Goal: Use online tool/utility: Use online tool/utility

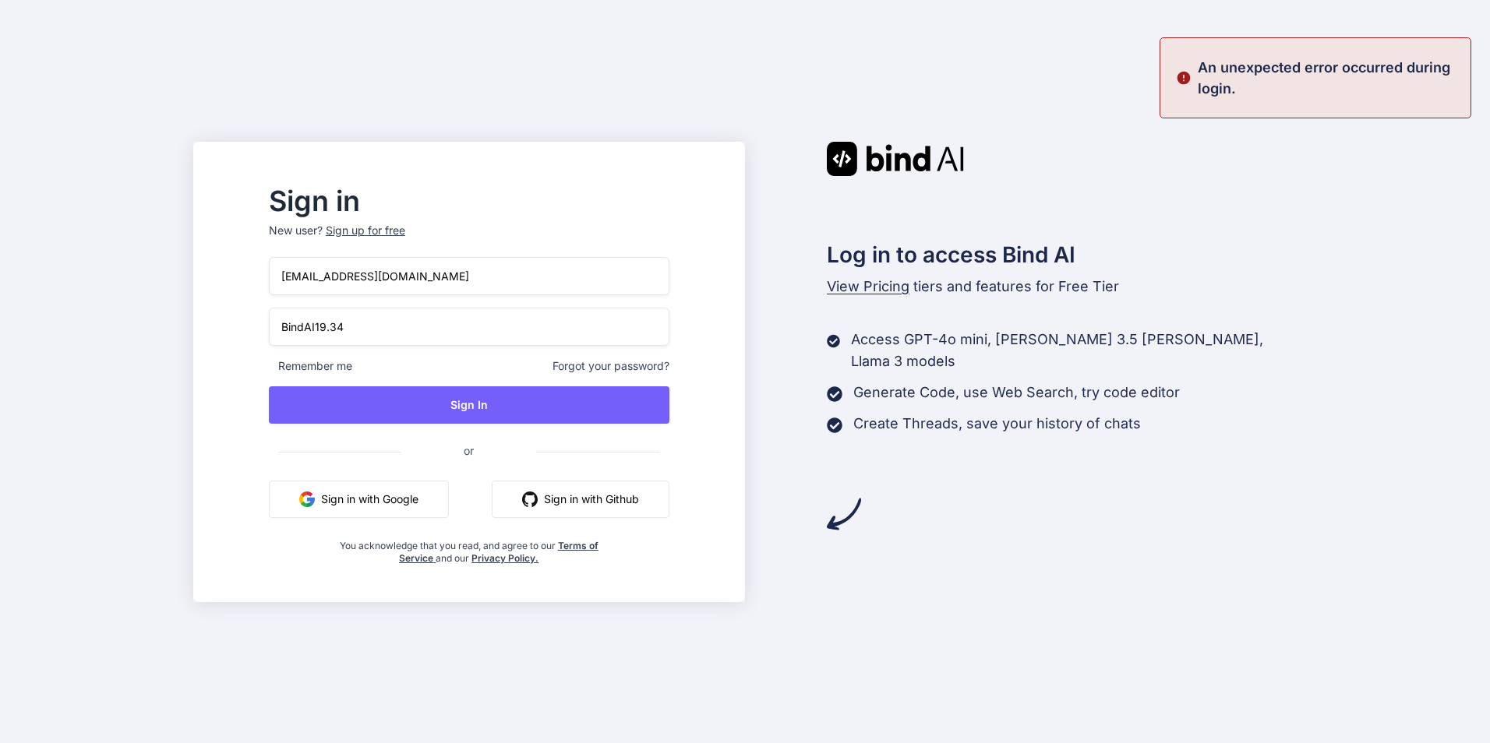
click at [445, 495] on button "Sign in with Google" at bounding box center [359, 499] width 180 height 37
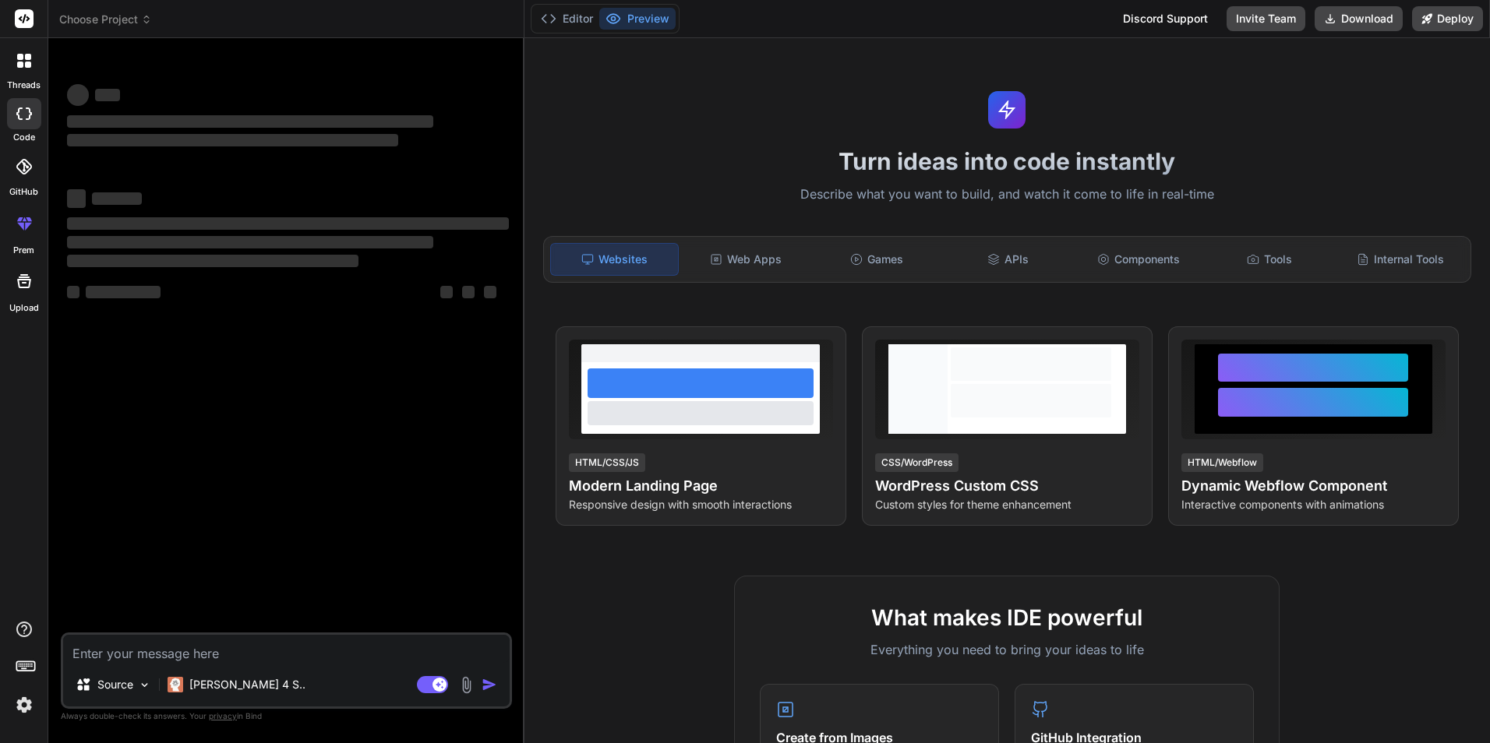
type textarea "x"
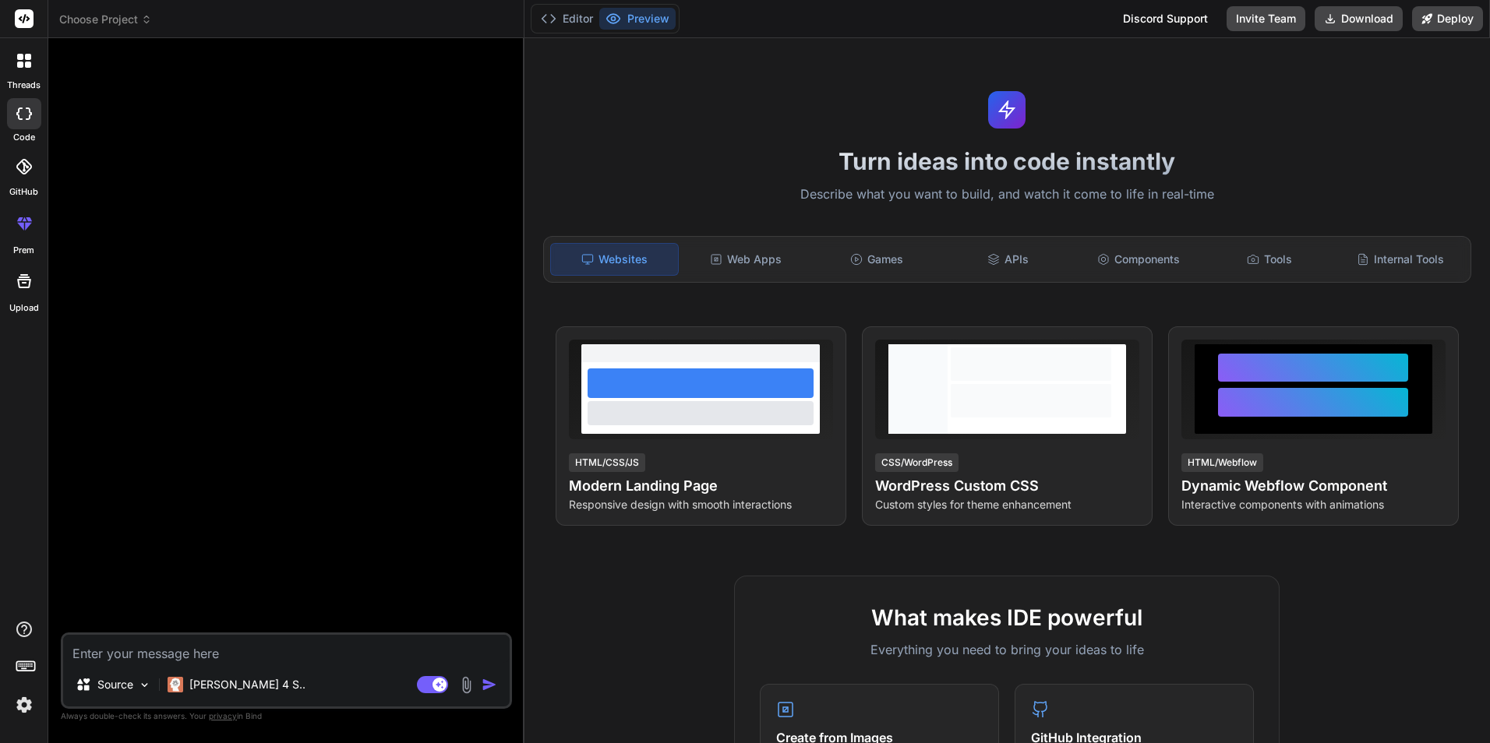
click at [190, 645] on textarea at bounding box center [286, 649] width 446 height 28
click at [140, 651] on textarea at bounding box center [286, 649] width 446 height 28
click at [320, 642] on textarea at bounding box center [286, 649] width 446 height 28
paste textarea "عندي في العمل في helpdesk ياتي العمال بحواسبهم لاجل تصليح نضام تالتشغيل او تصلي…"
type textarea "عندي في العمل في helpdesk ياتي العمال بحواسبهم لاجل تصليح نضام تالتشغيل او تصلي…"
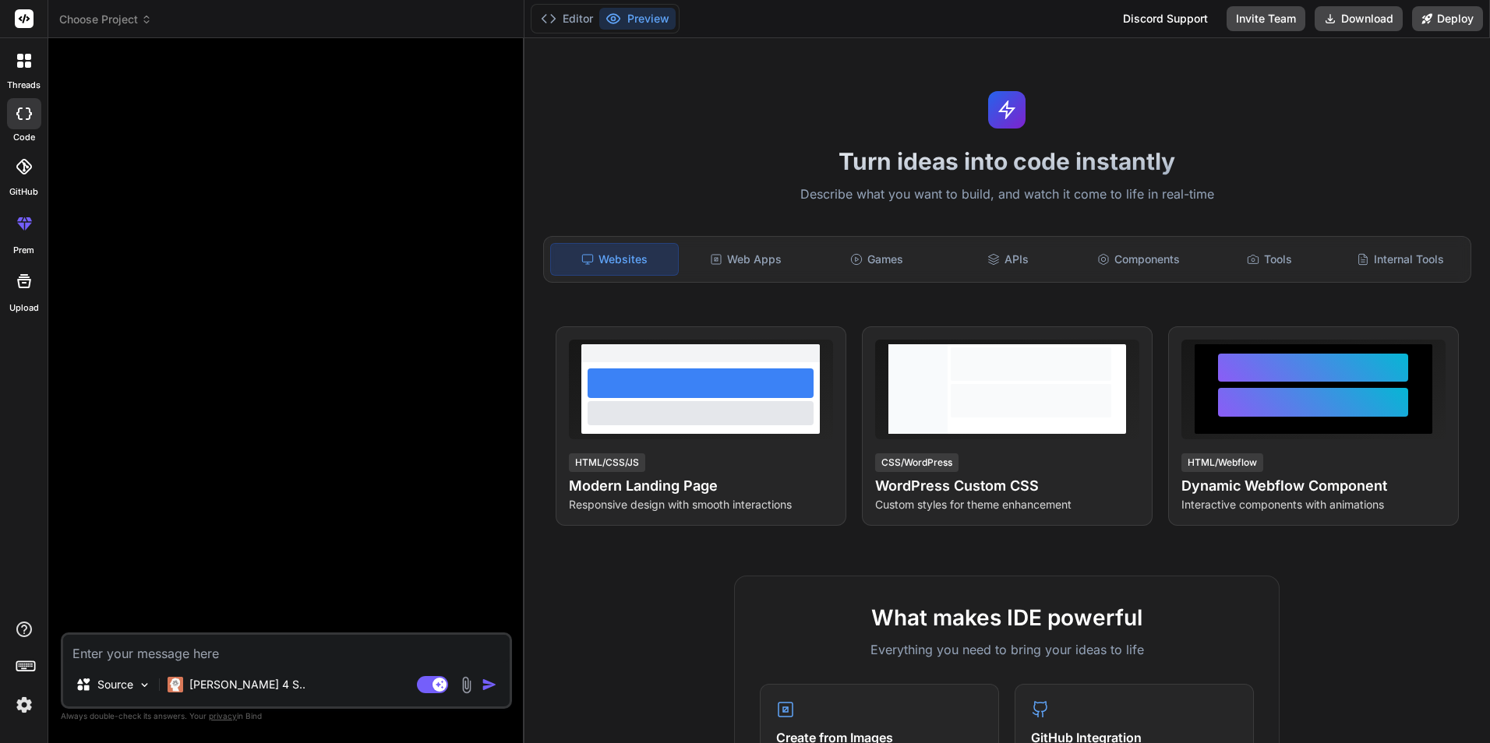
type textarea "x"
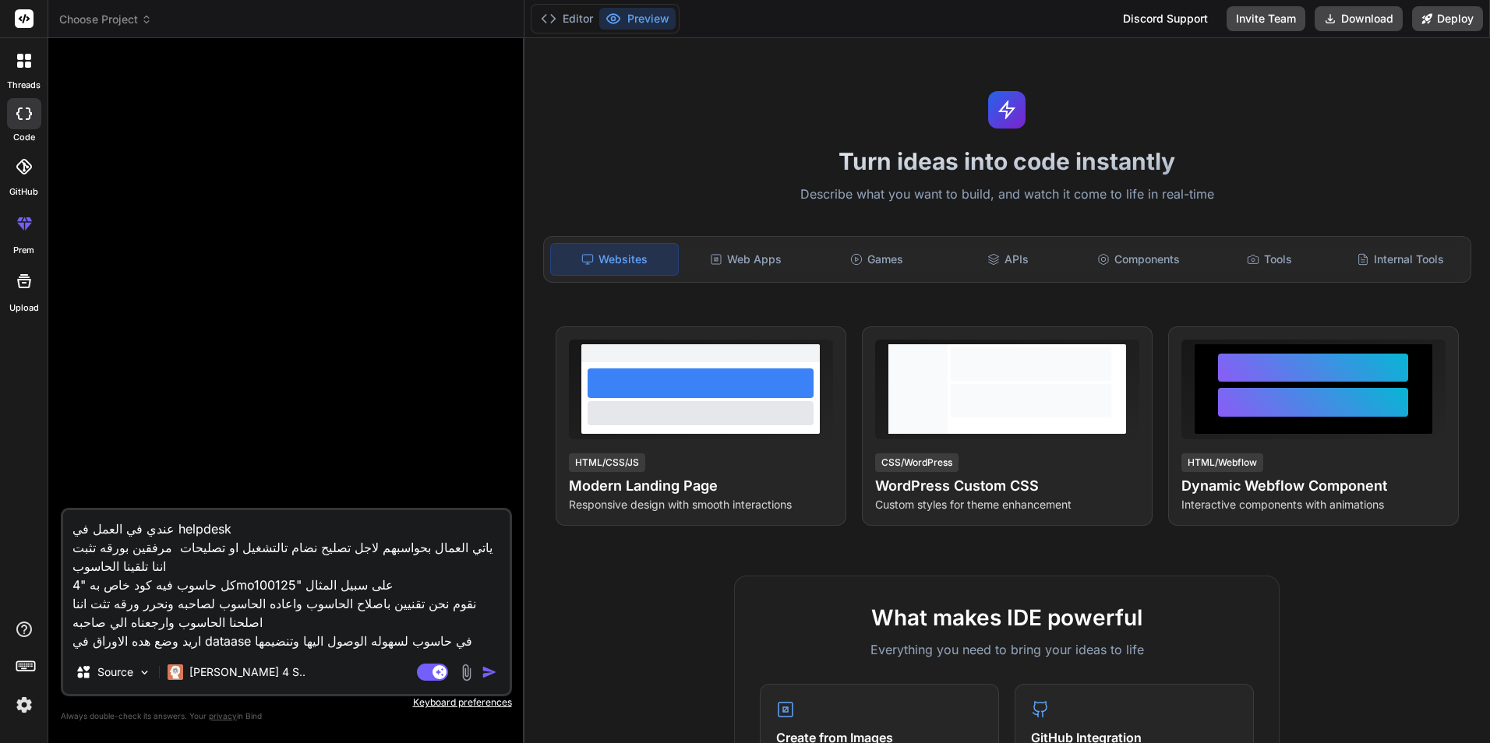
type textarea "عندي في العمل في helpdesk ياتي العمال بحواسبهم لاجل تصليح نضام تالتشغيل او تصلي…"
click at [491, 669] on img "button" at bounding box center [490, 673] width 16 height 16
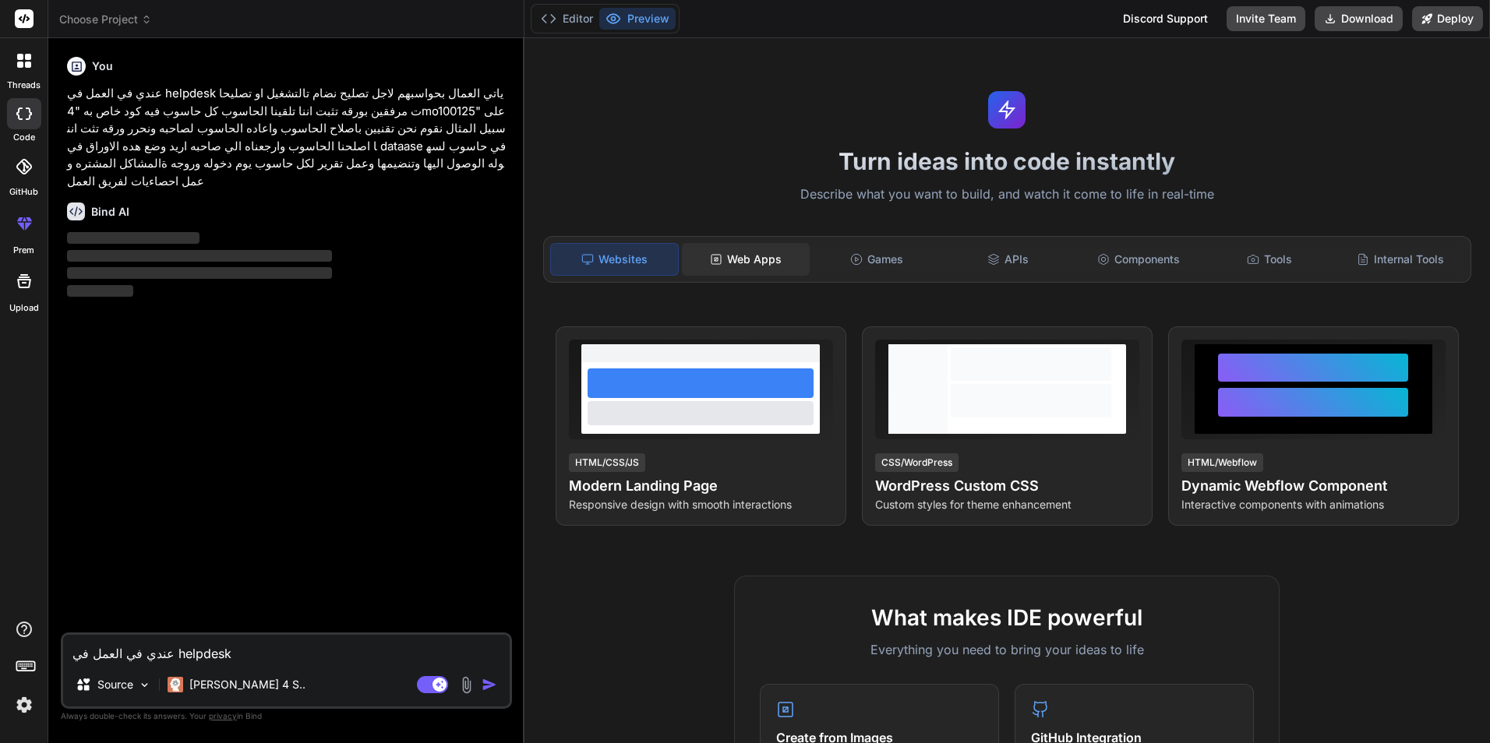
click at [767, 253] on div "Web Apps" at bounding box center [746, 259] width 128 height 33
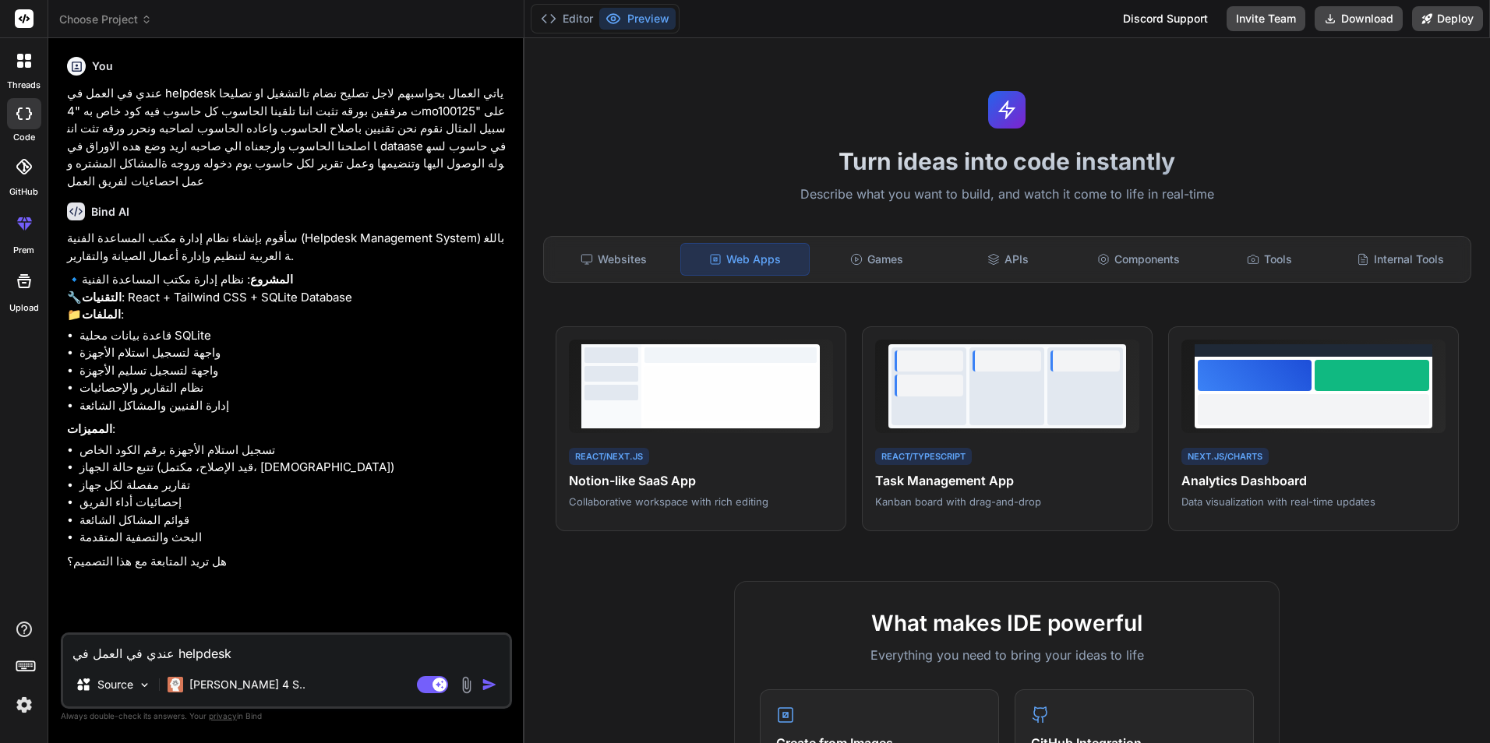
type textarea "x"
click at [617, 255] on div "Websites" at bounding box center [614, 259] width 128 height 33
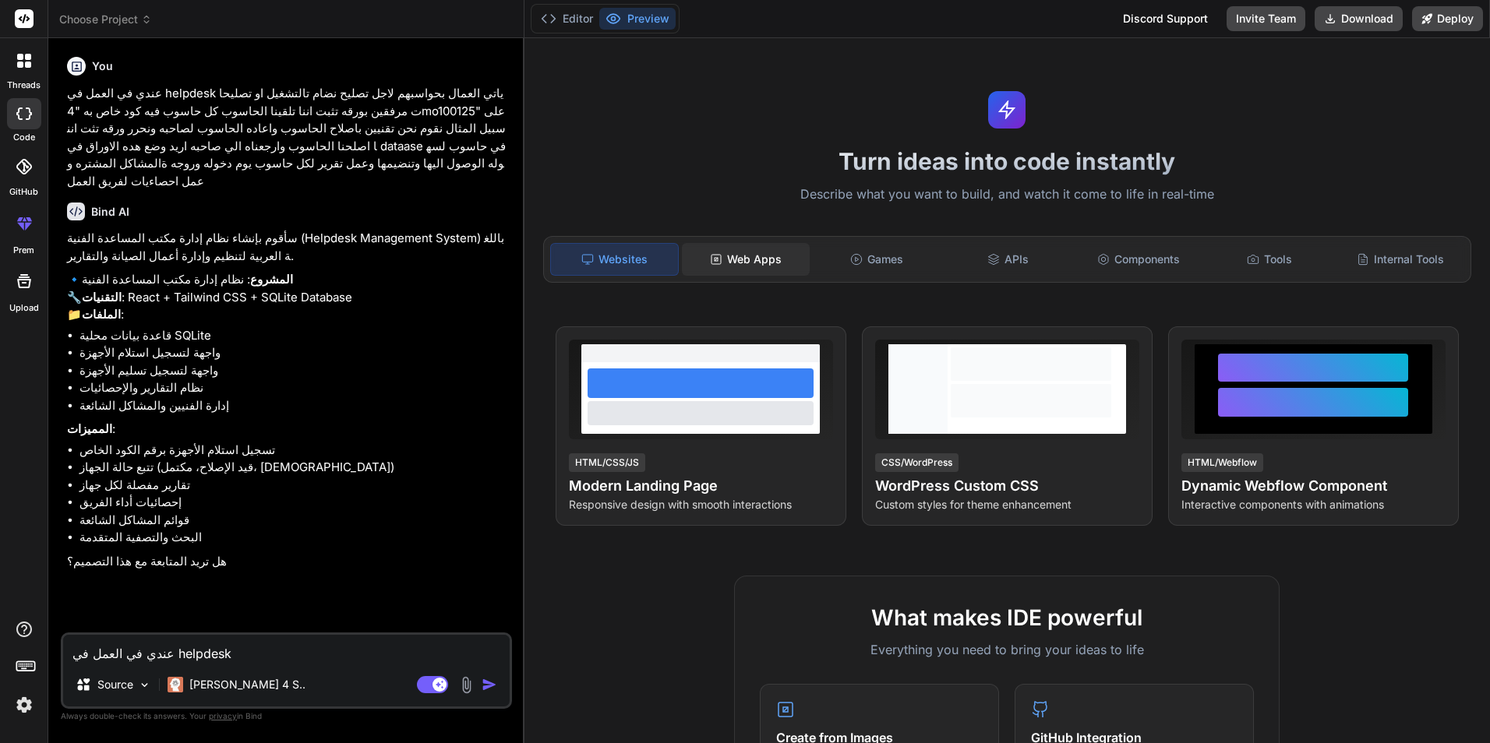
click at [737, 257] on div "Web Apps" at bounding box center [746, 259] width 128 height 33
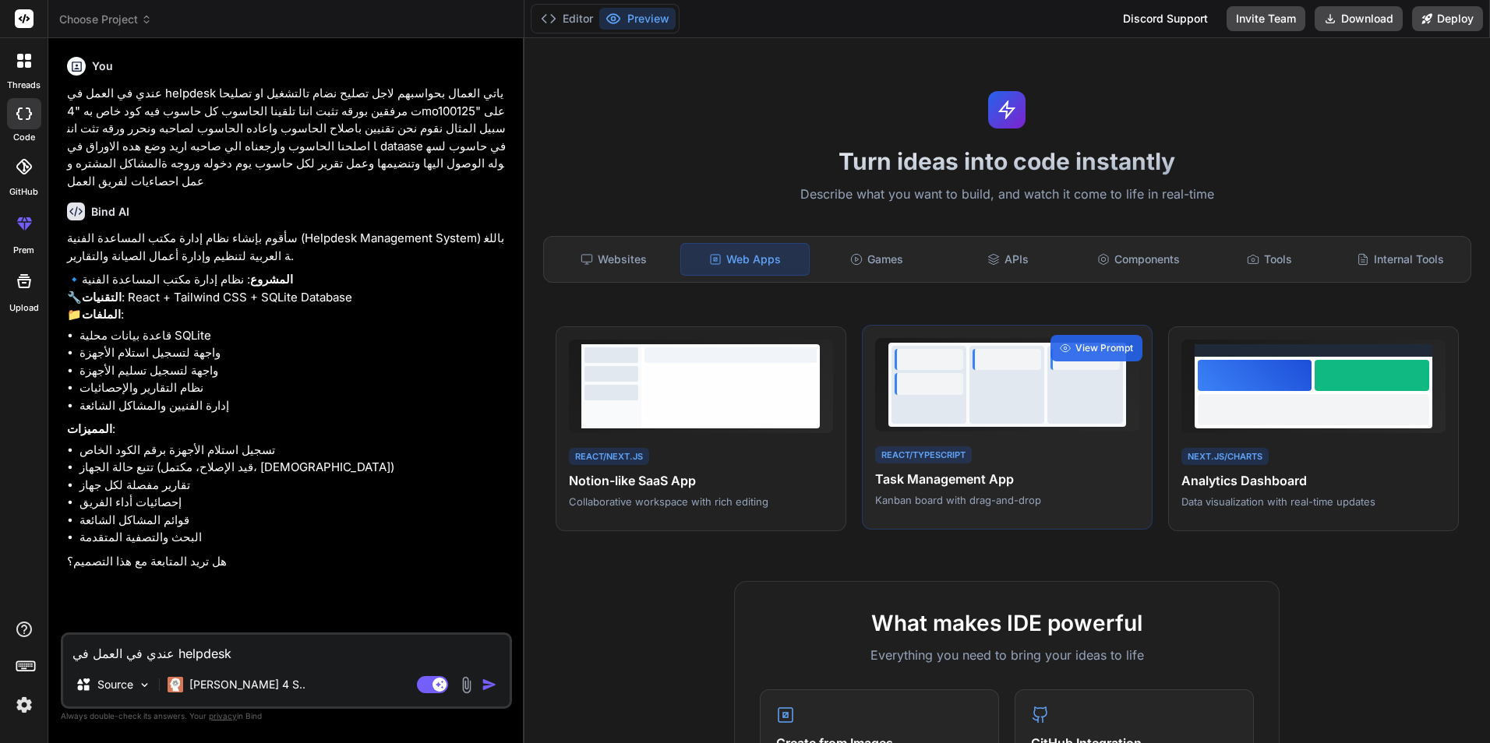
click at [992, 423] on div at bounding box center [1006, 385] width 75 height 78
click at [185, 641] on textarea "عندي في العمل في helpdesk ياتي العمال بحواسبهم لاجل تصليح نضام تالتشغيل او تصلي…" at bounding box center [286, 649] width 446 height 28
type textarea "ا"
type textarea "x"
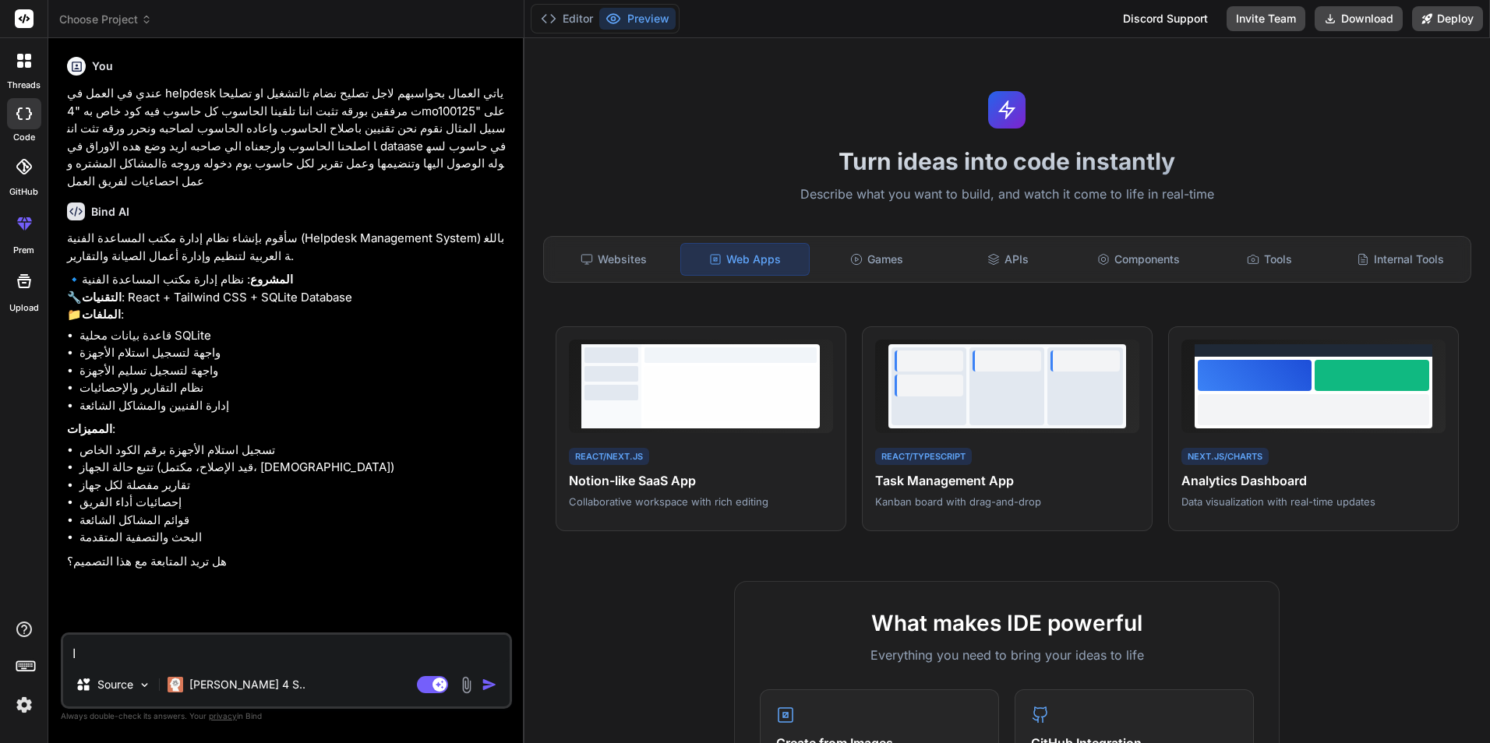
type textarea "اك"
type textarea "x"
type textarea "اكم"
type textarea "x"
type textarea "اكمل"
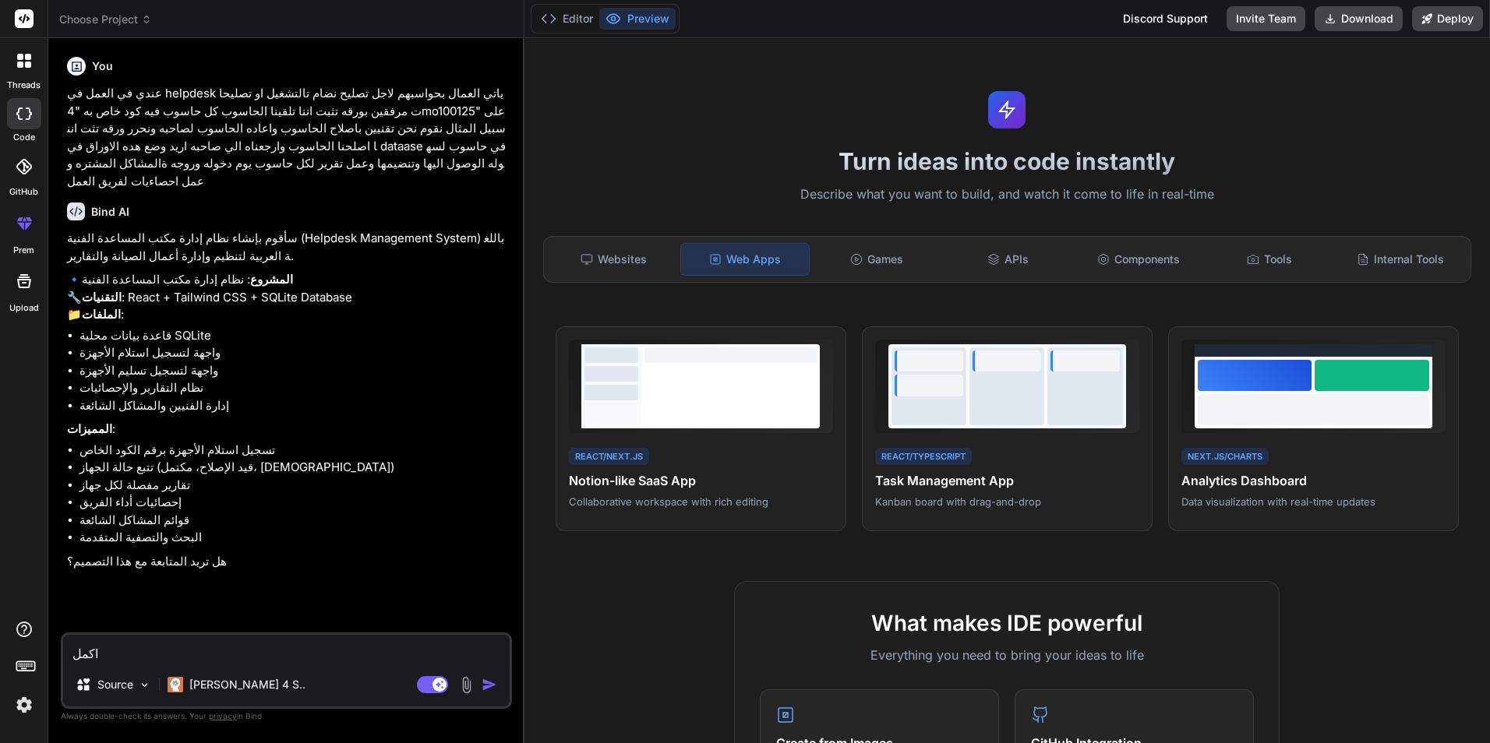
type textarea "x"
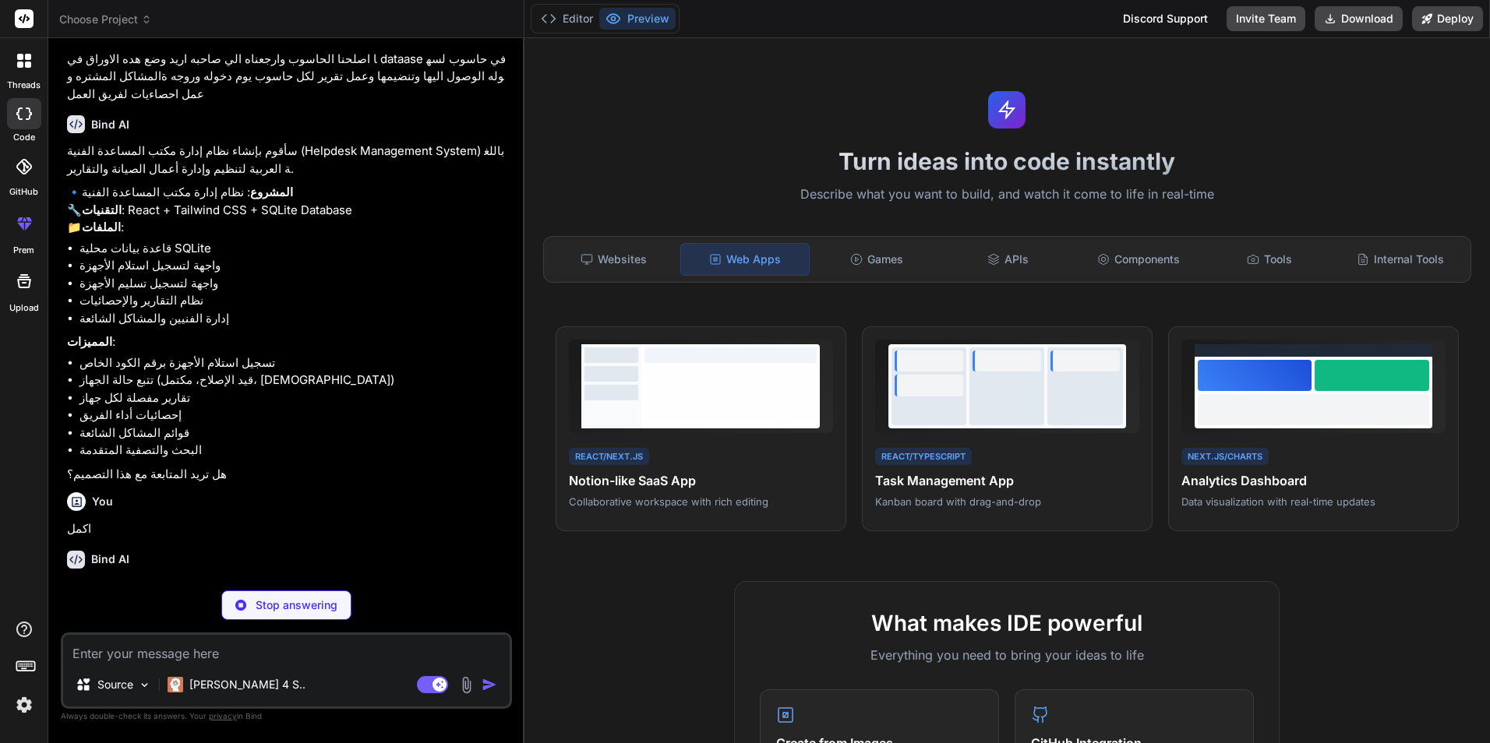
scroll to position [120, 0]
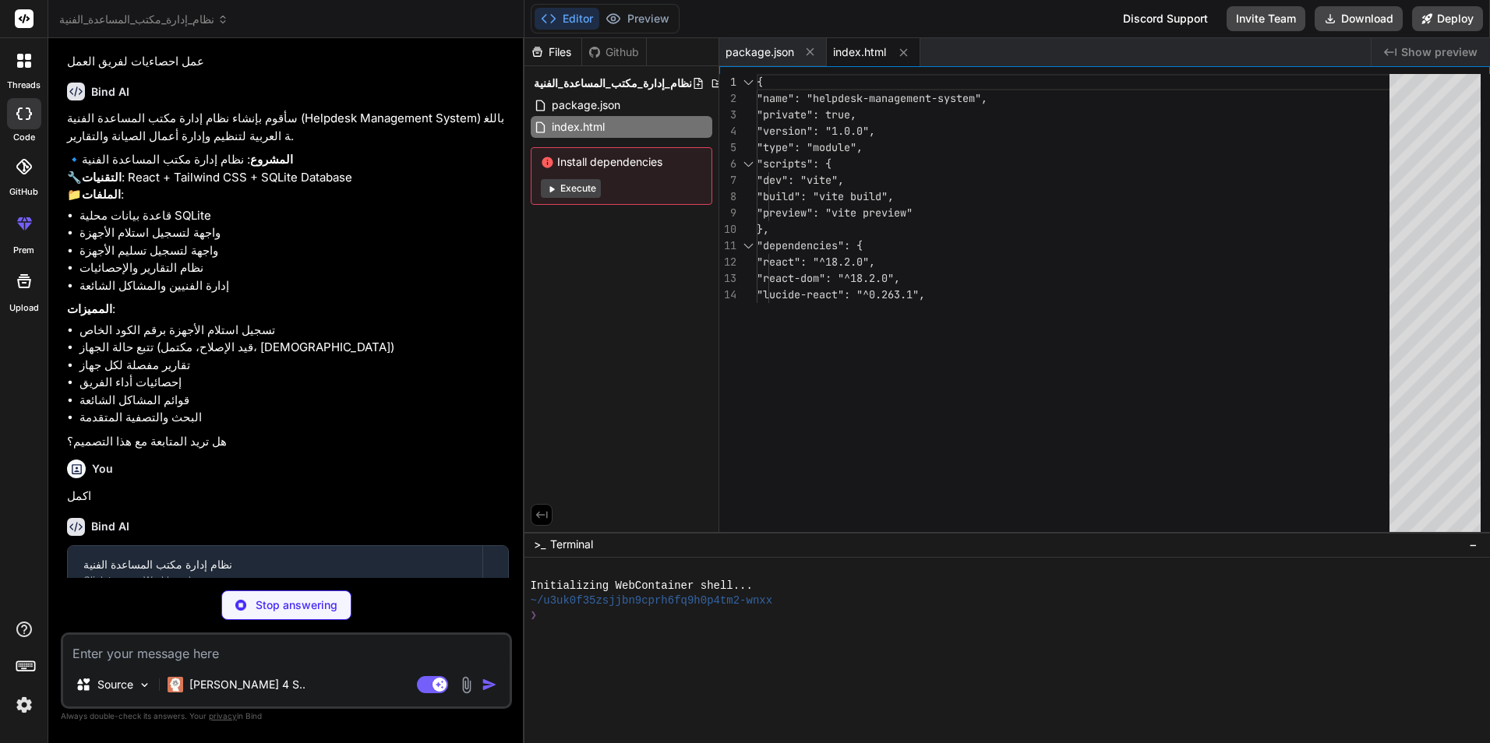
type textarea "x"
type textarea "<script type="module" src="/src/main.jsx"></script> </body> </html>"
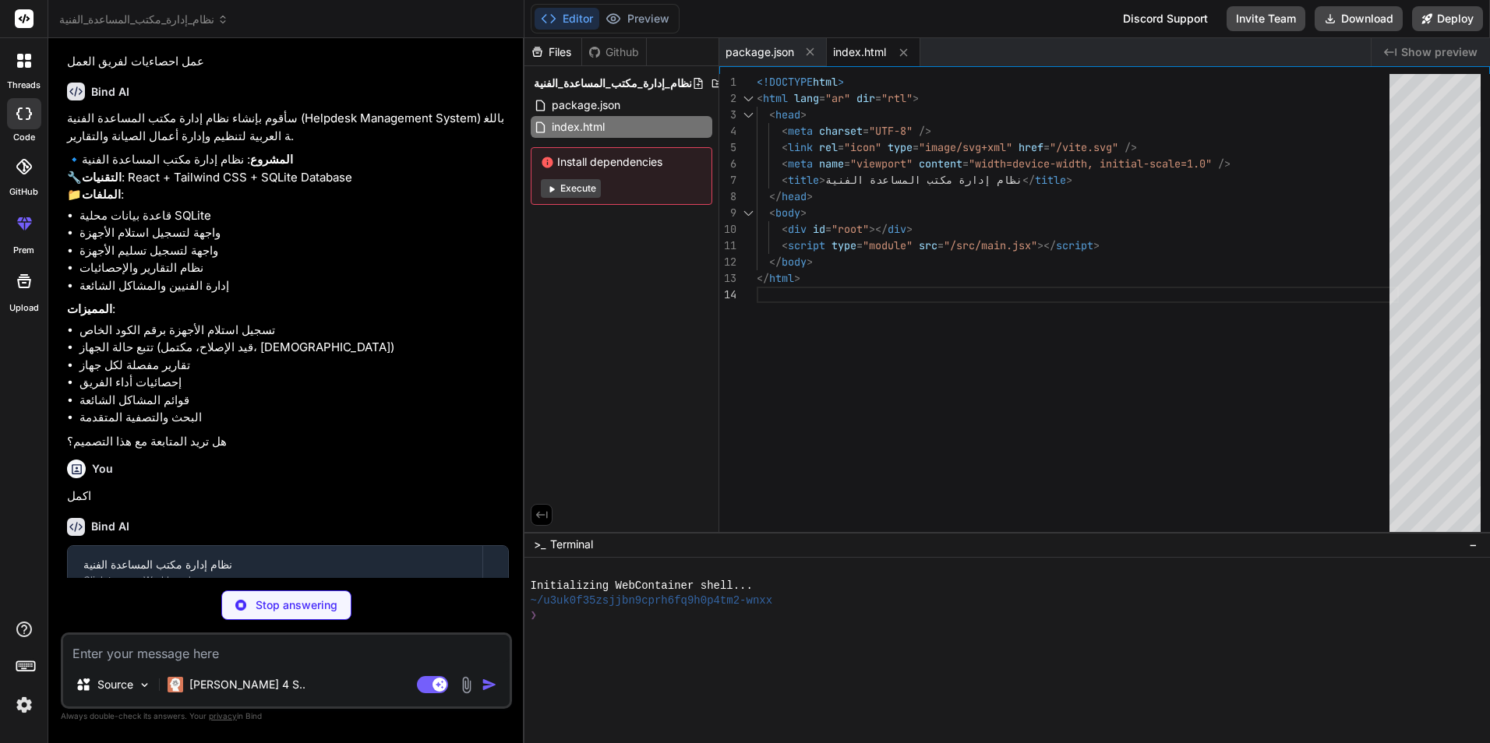
type textarea "x"
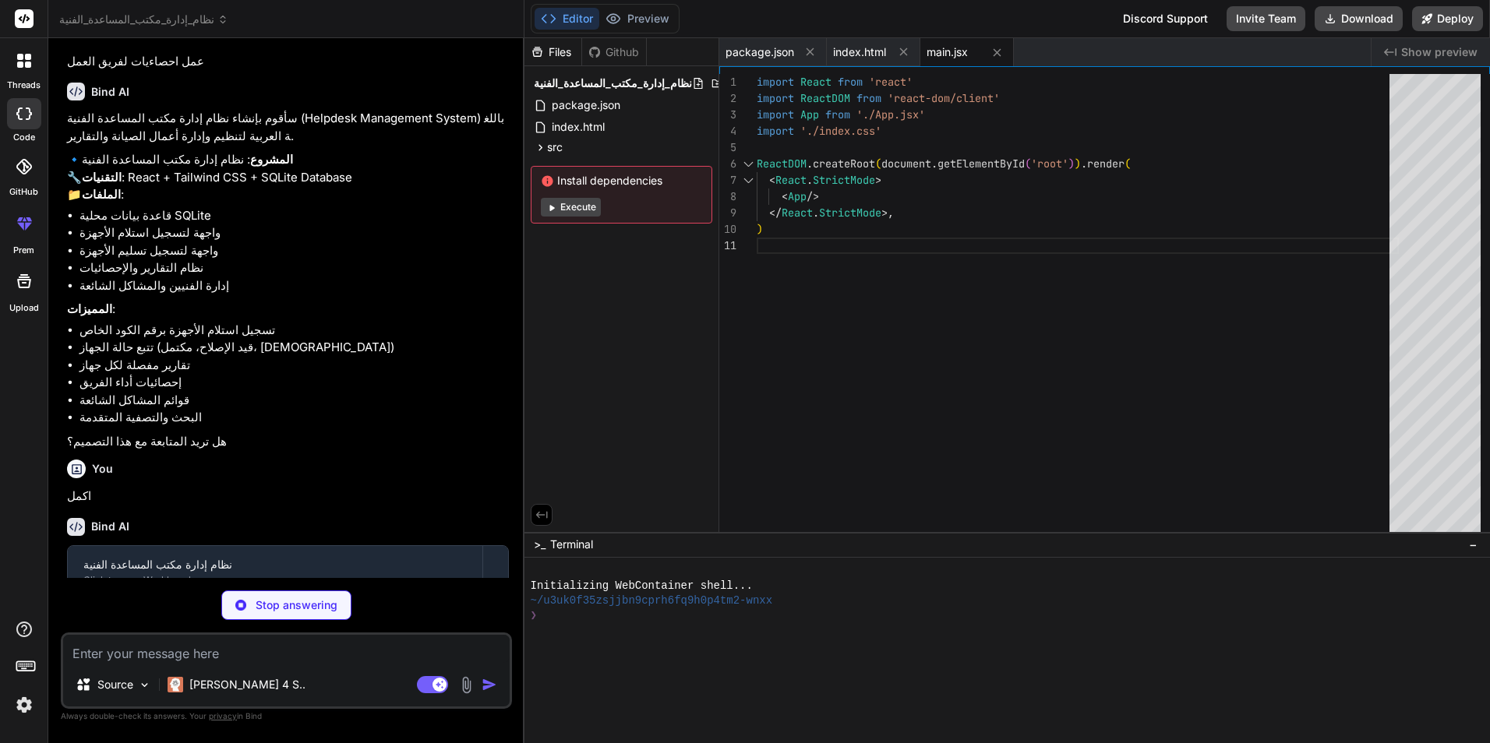
type textarea "x"
type textarea "}"
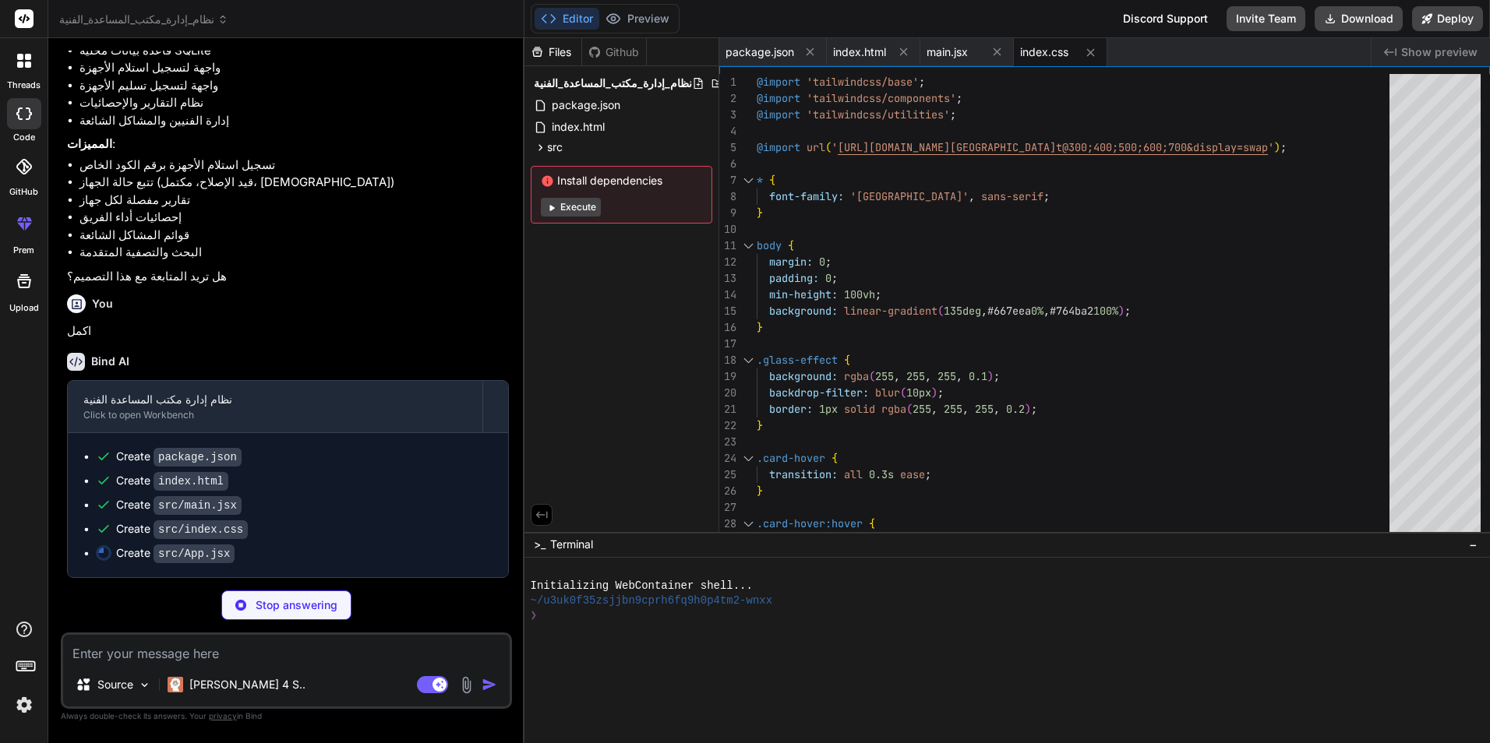
scroll to position [302, 0]
type textarea "x"
type textarea "</div> ); }; export default App;"
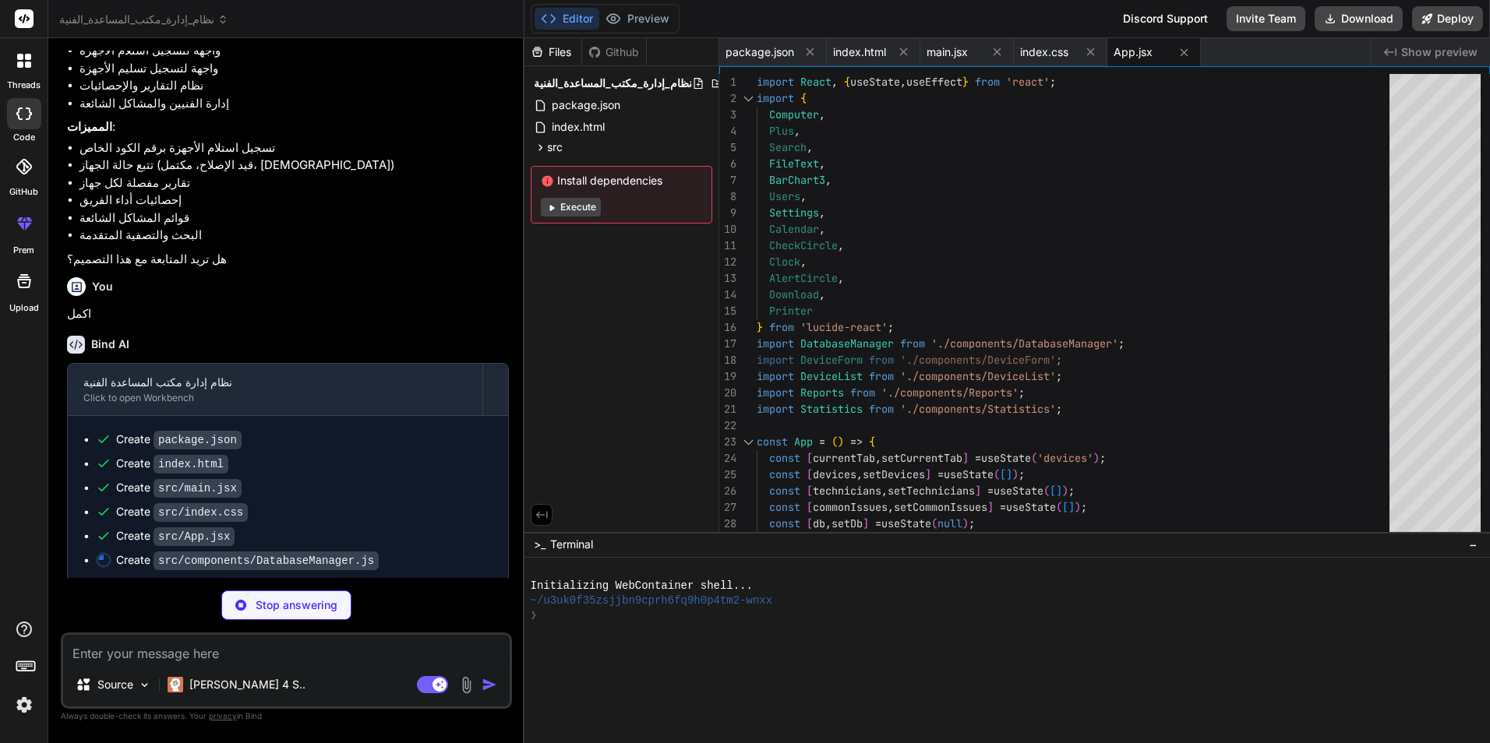
type textarea "x"
type textarea "return stats; } } export default DatabaseManager;"
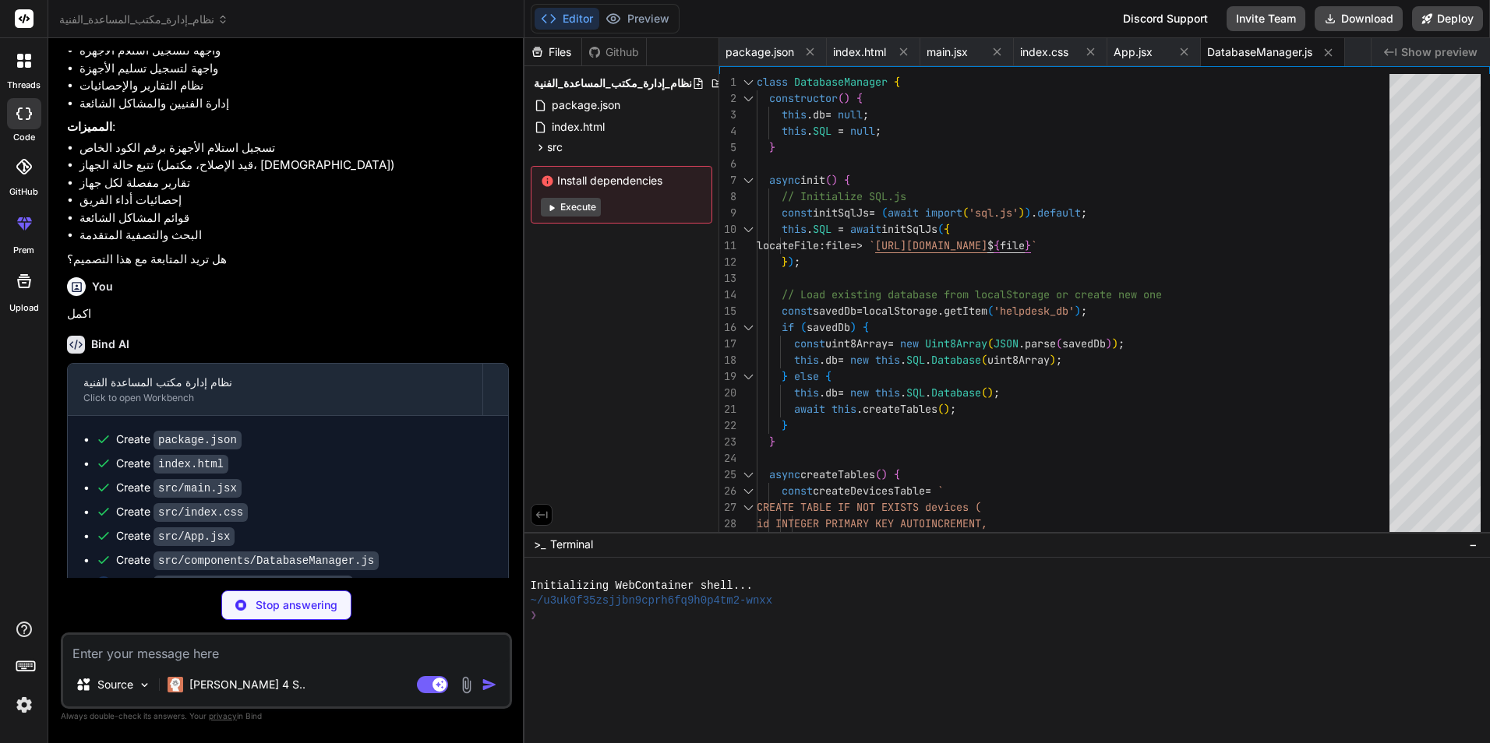
type textarea "x"
type textarea "</div> </form> </div> </div> ); }; export default DeviceForm;"
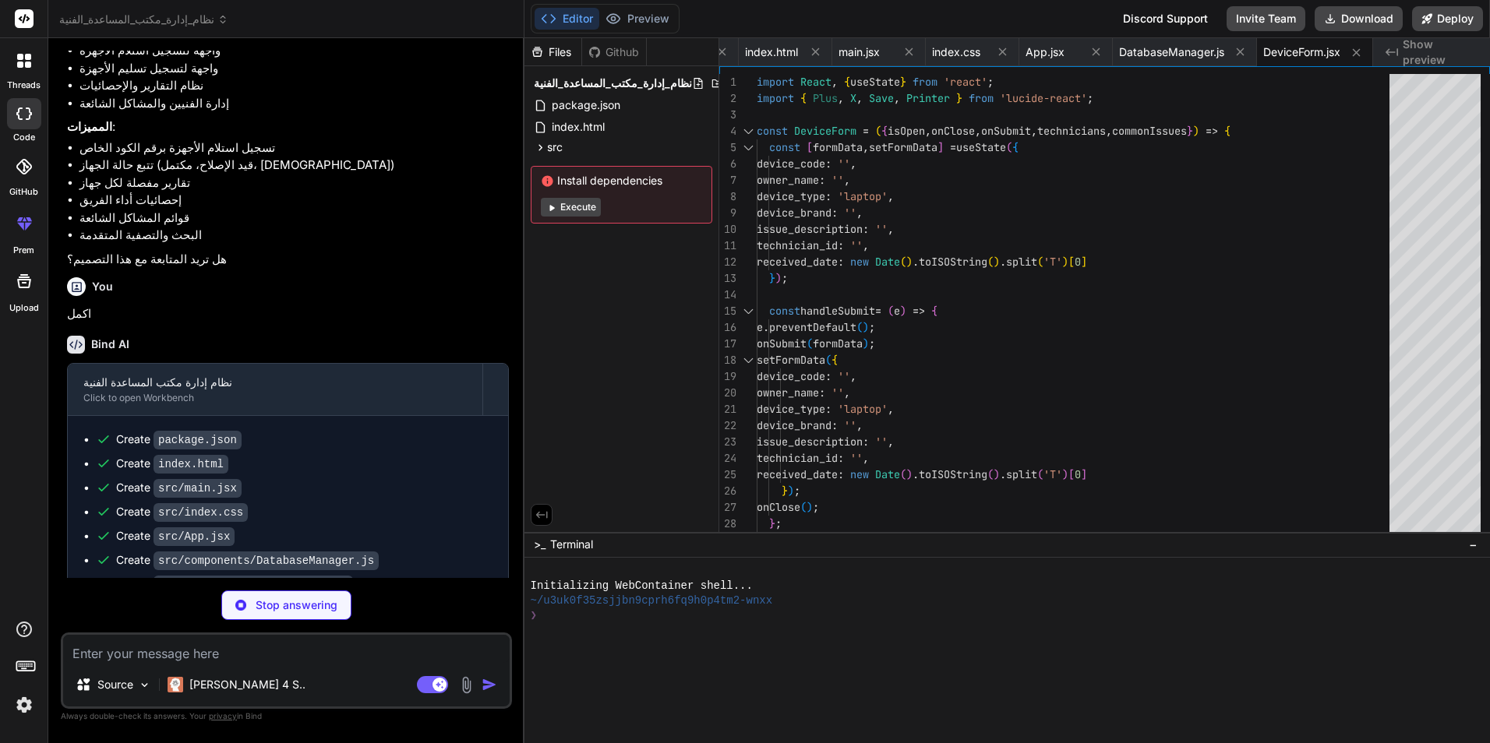
scroll to position [375, 0]
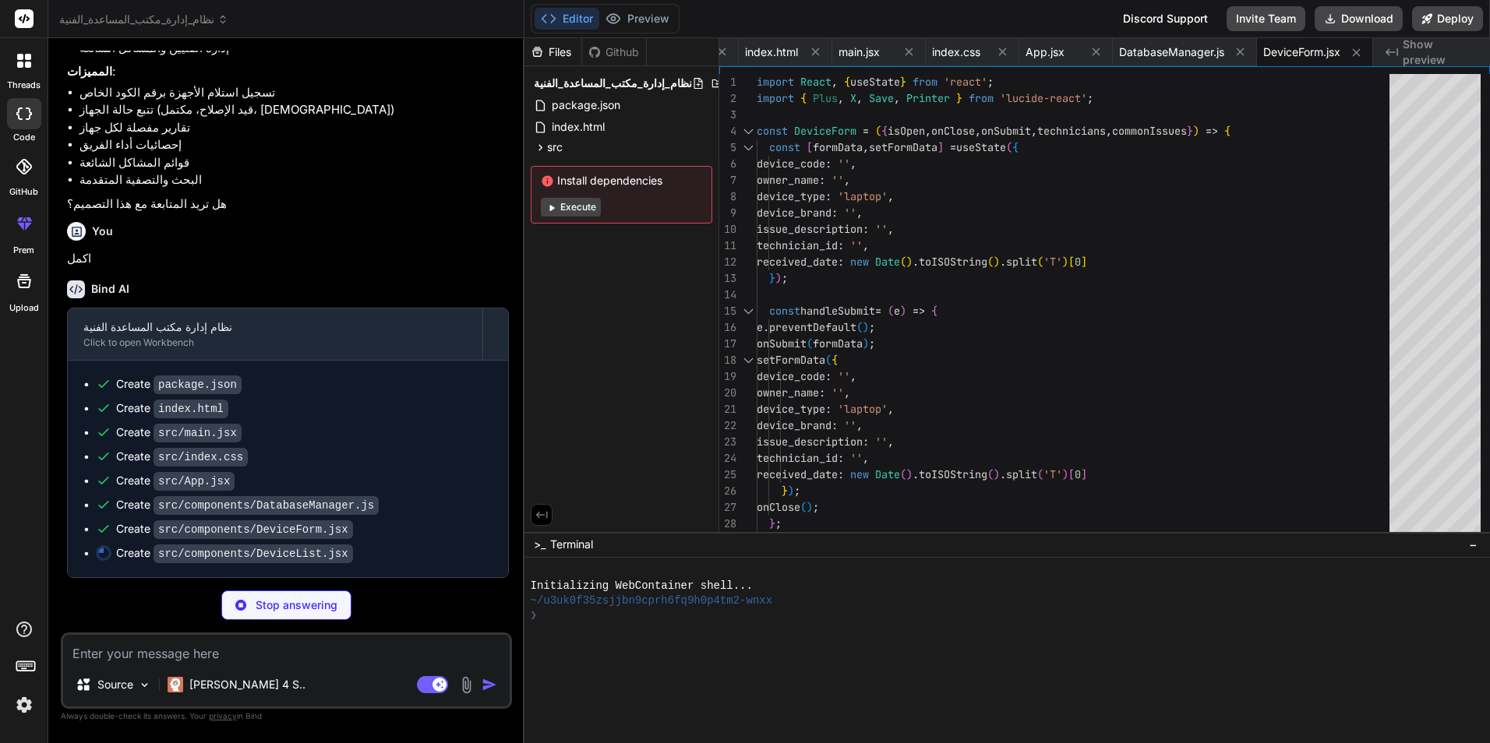
type textarea "x"
type textarea "/> </div> ); }; export default DeviceList;"
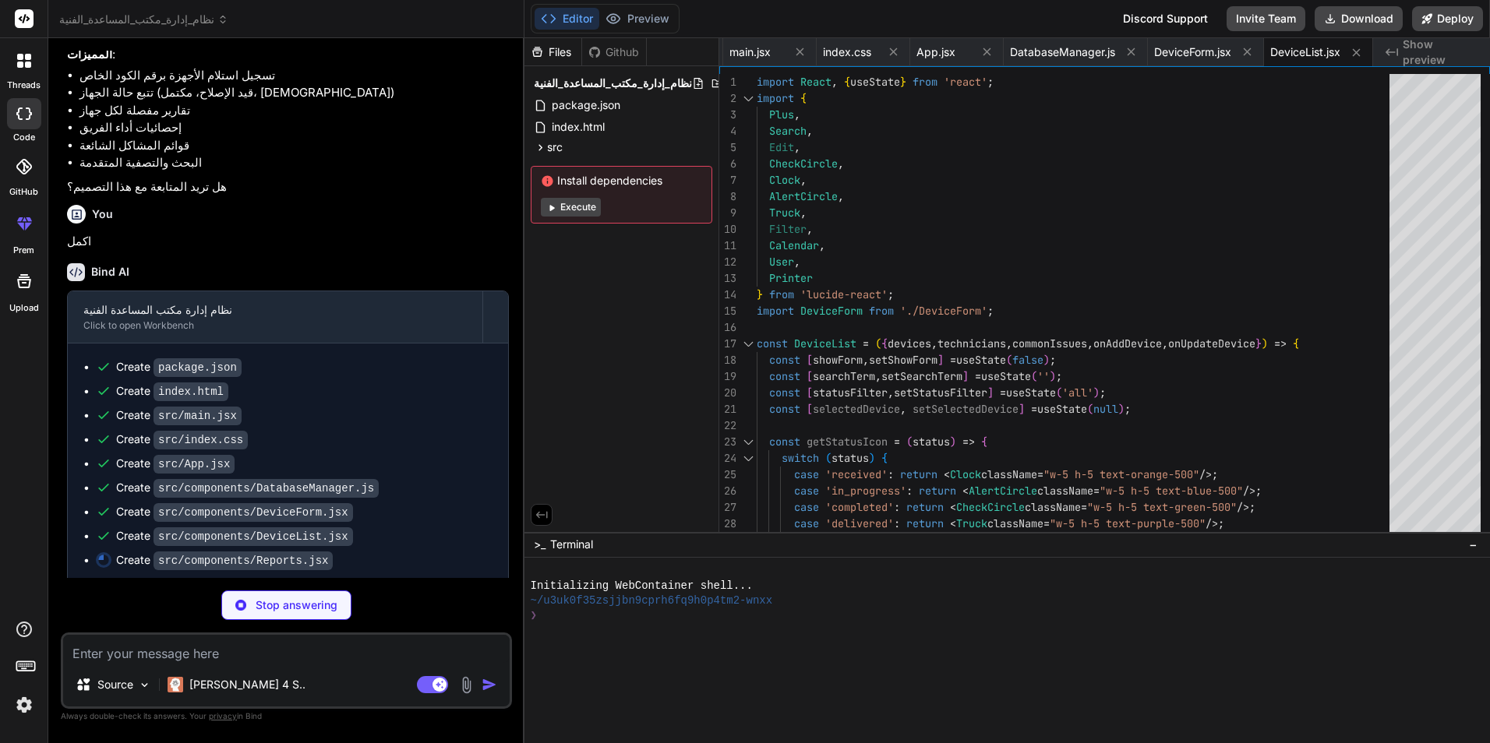
type textarea "x"
type textarea "}; export default Reports;"
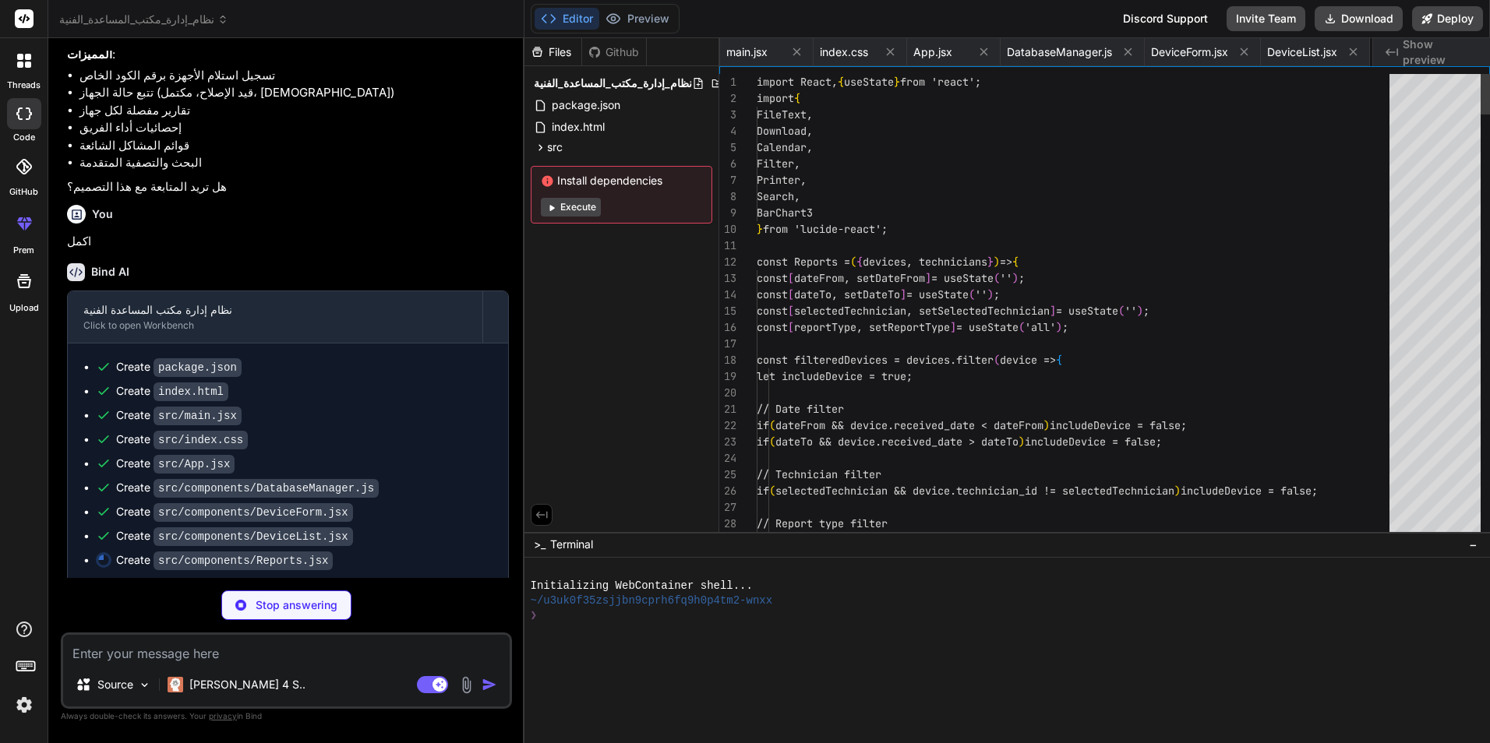
scroll to position [0, 297]
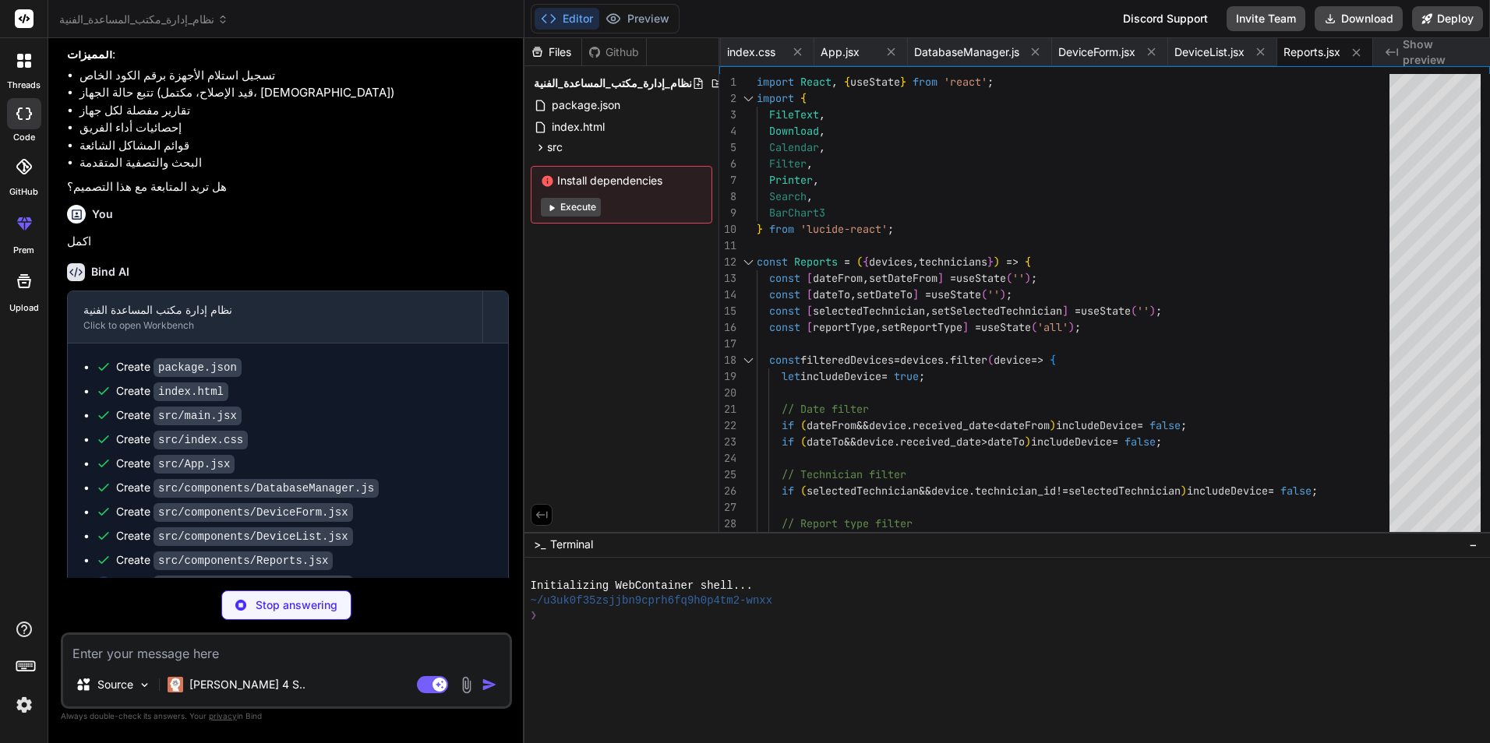
type textarea "x"
type textarea "export default Statistics;"
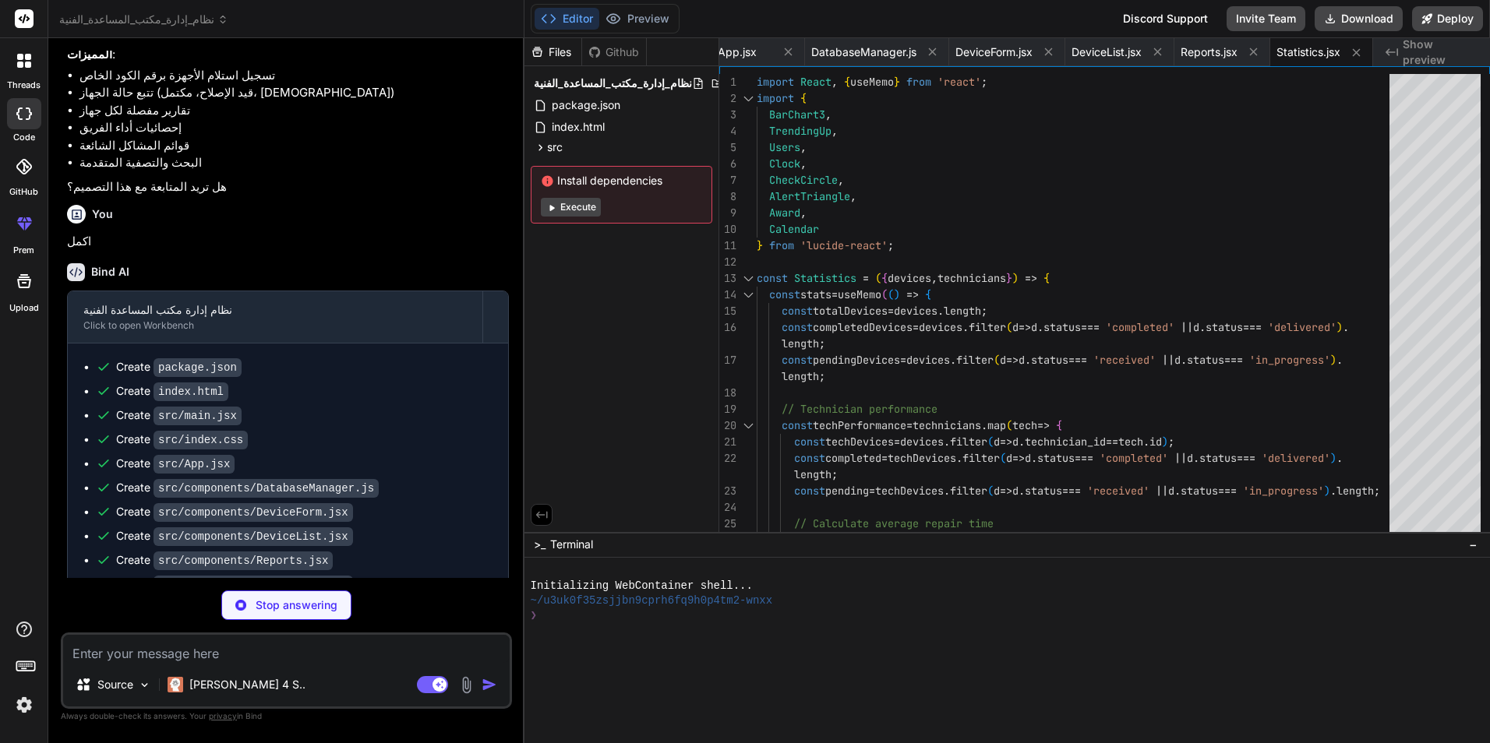
type textarea "x"
type textarea "import { defineConfig } from 'vite' import react from '@vitejs/plugin-react' ex…"
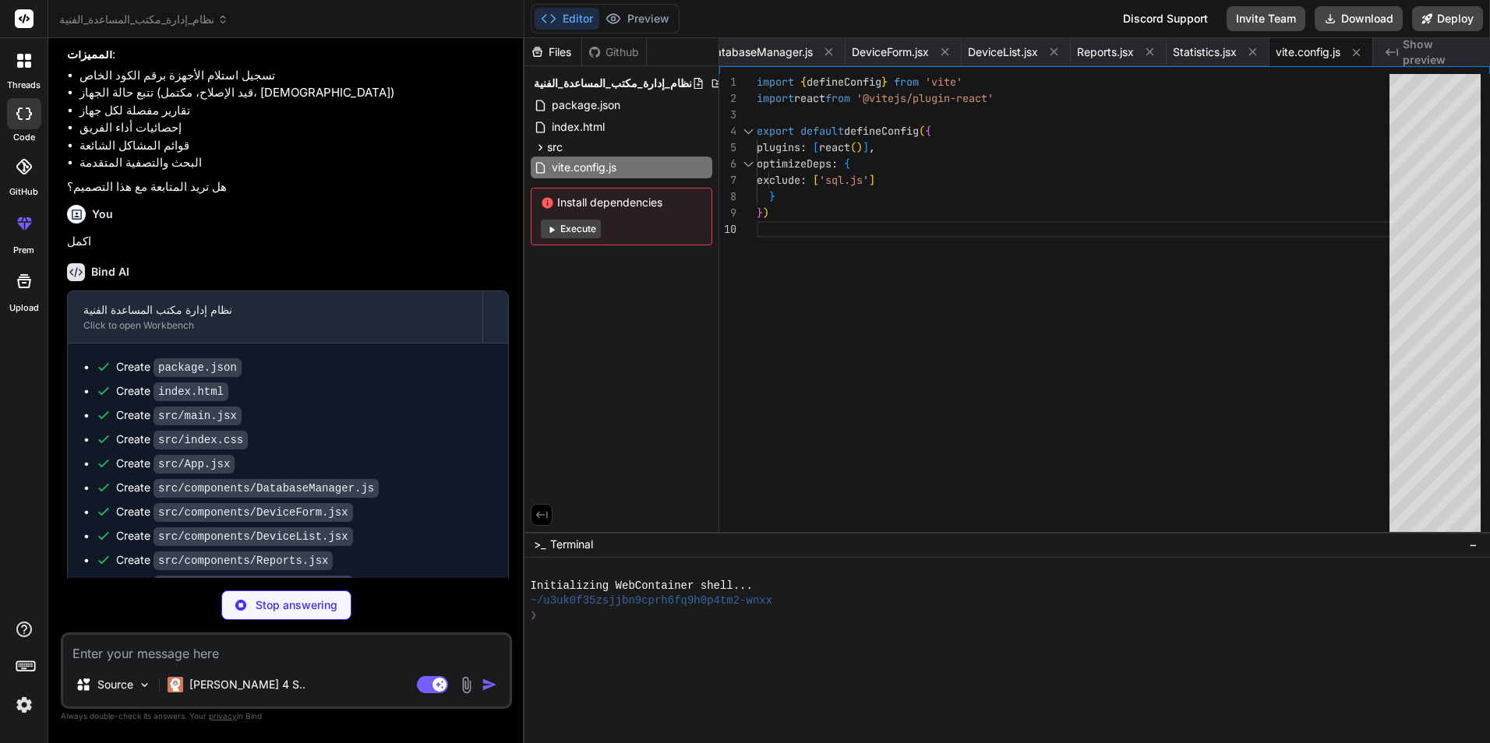
type textarea "x"
type textarea "}"
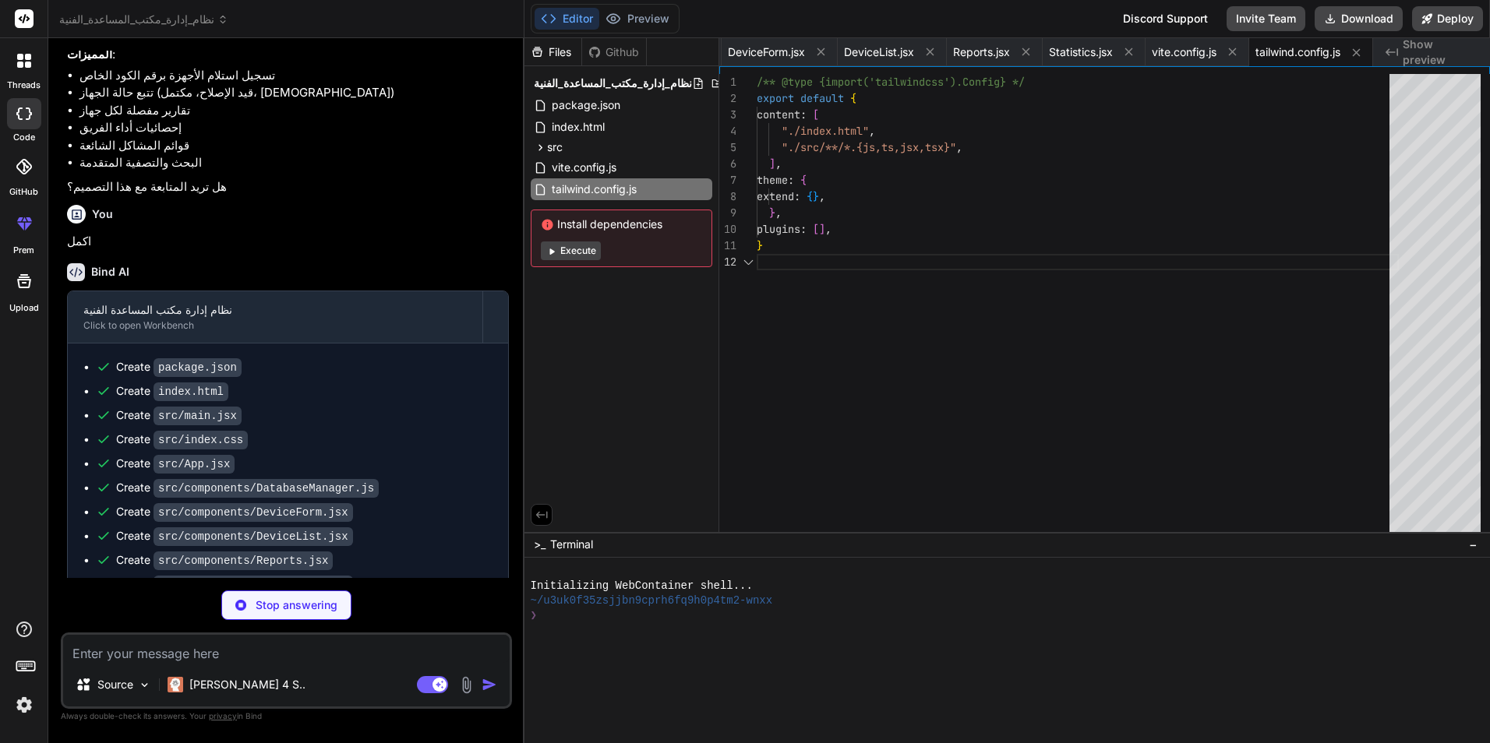
type textarea "x"
type textarea "export default { plugins: { tailwindcss: {}, autoprefixer: {}, }, }"
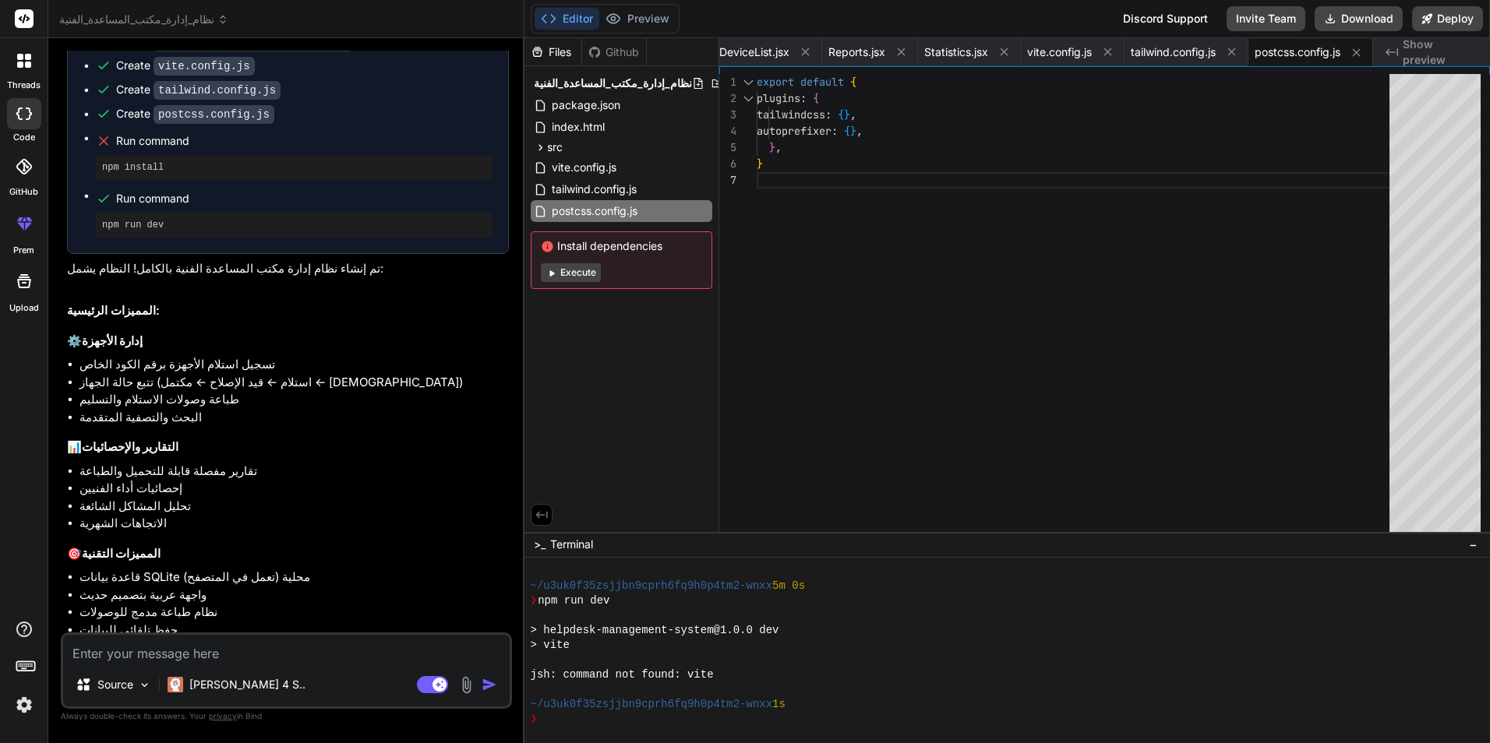
scroll to position [891, 0]
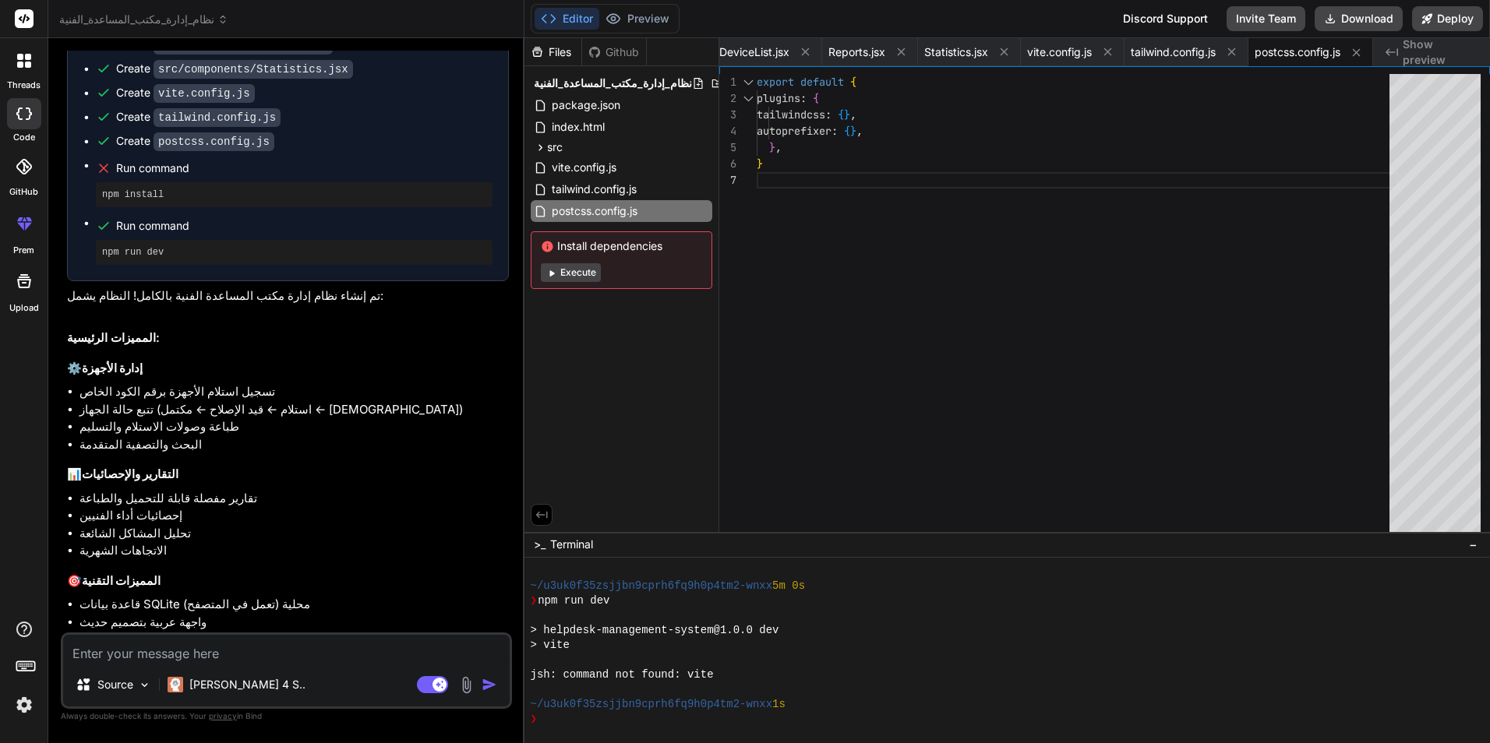
click at [577, 272] on button "Execute" at bounding box center [571, 272] width 60 height 19
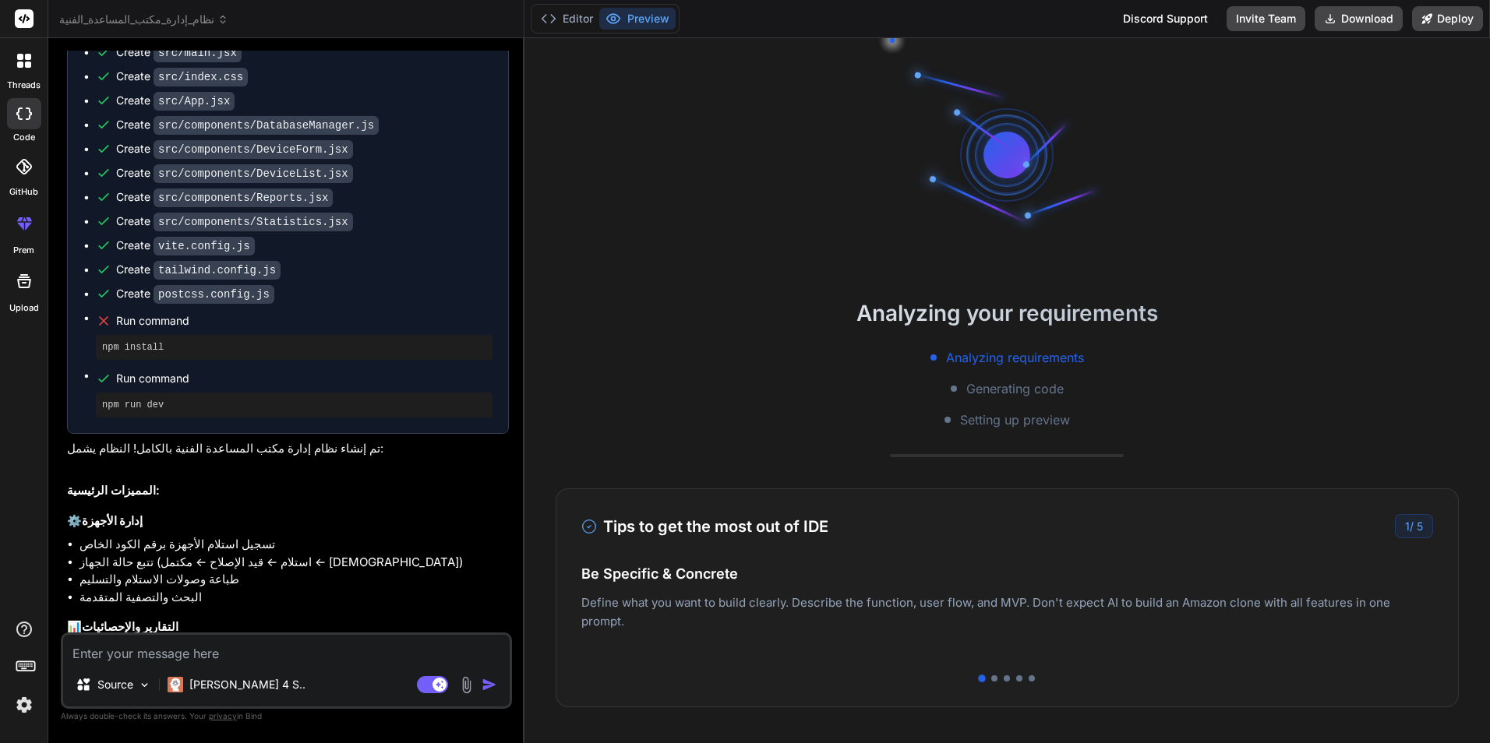
scroll to position [735, 0]
click at [563, 23] on button "Editor" at bounding box center [566, 19] width 65 height 22
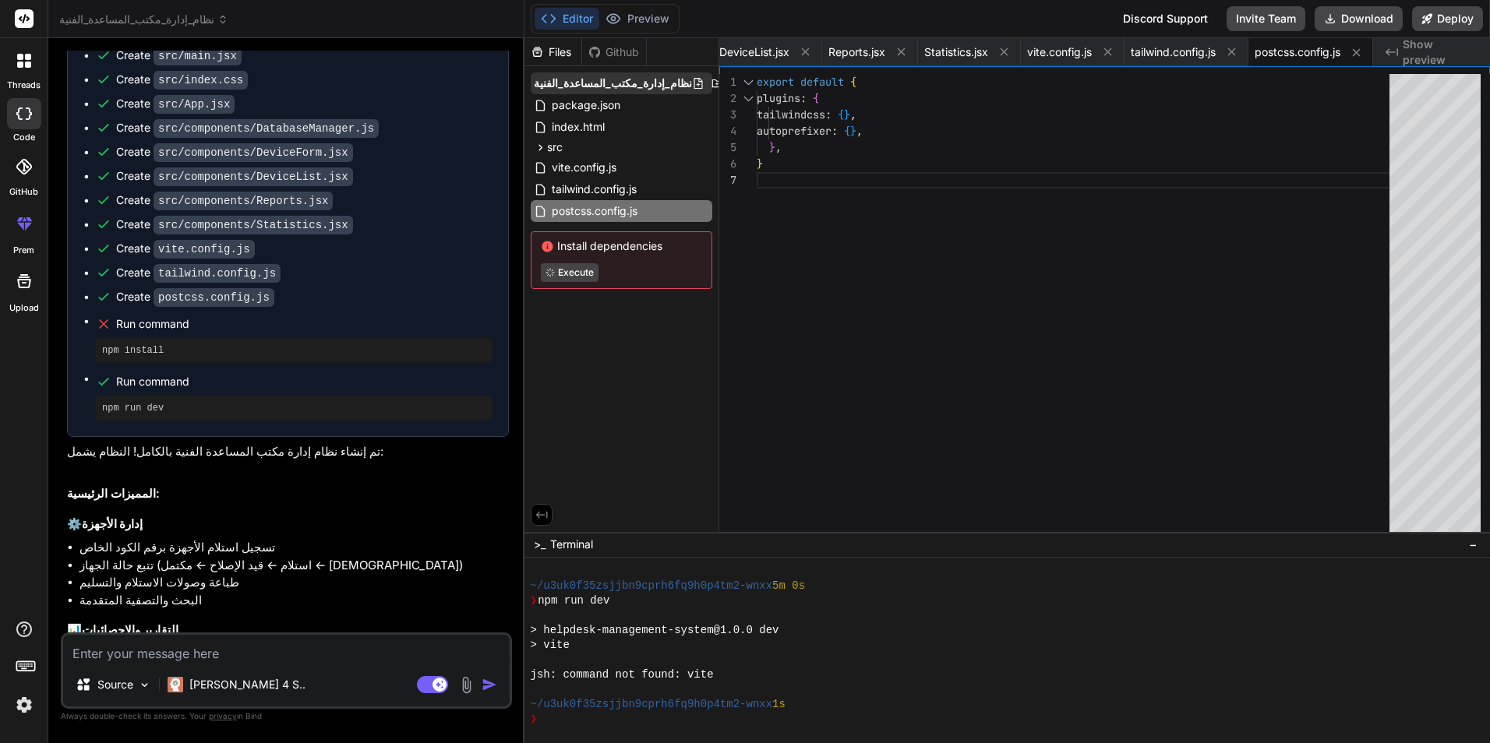
click at [692, 84] on icon at bounding box center [698, 83] width 12 height 12
click at [729, 83] on icon at bounding box center [735, 83] width 12 height 12
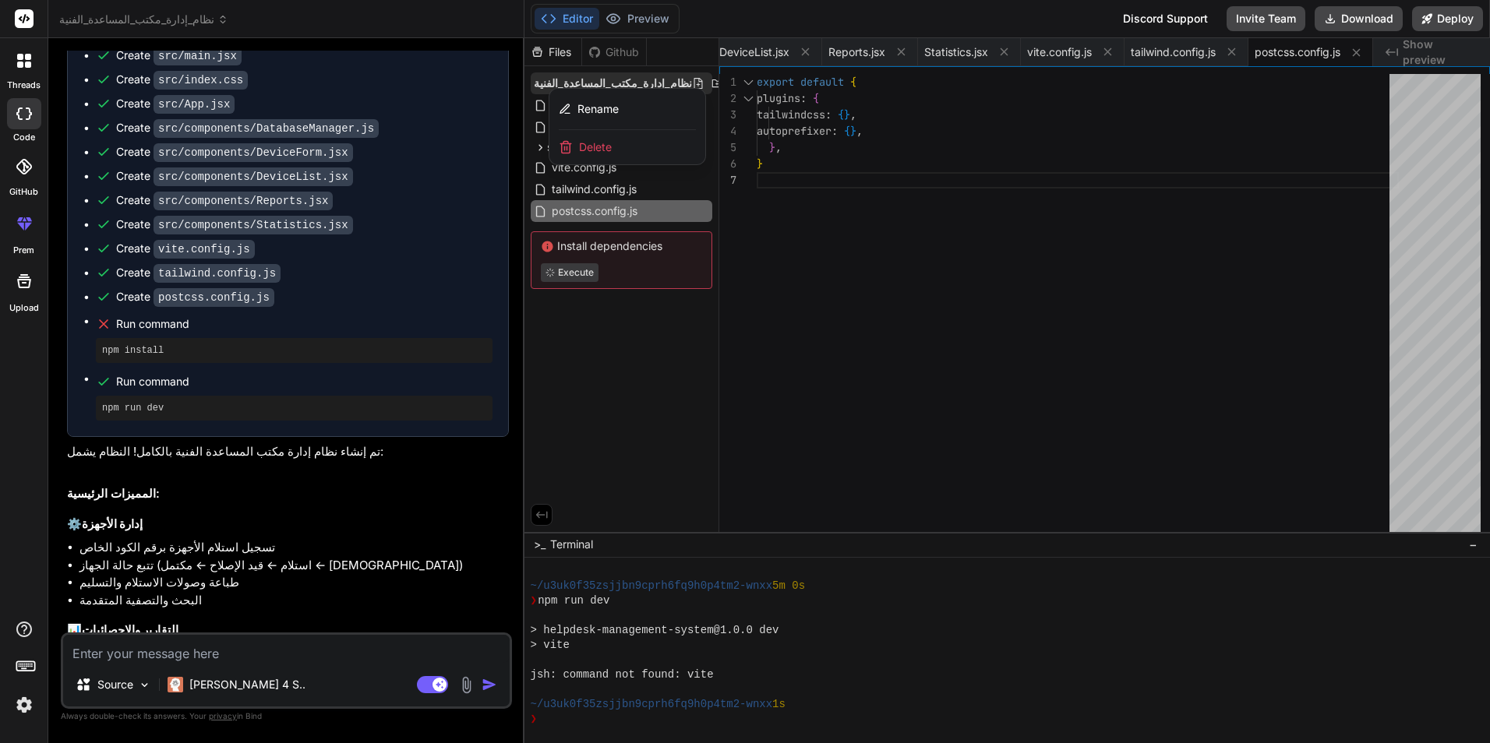
click at [697, 83] on div at bounding box center [1007, 390] width 966 height 705
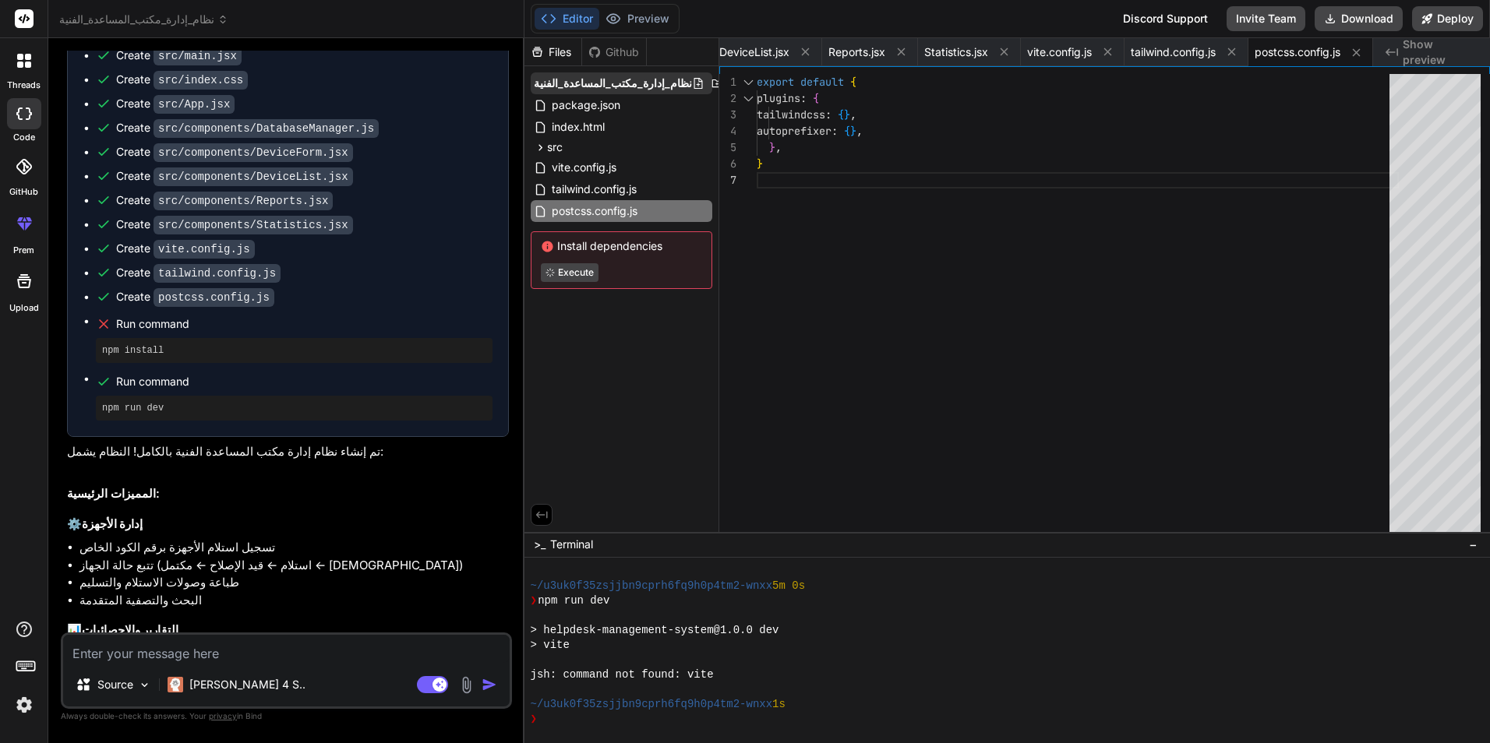
click at [711, 85] on icon at bounding box center [717, 83] width 12 height 12
click at [1359, 19] on button "Download" at bounding box center [1358, 18] width 88 height 25
type textarea "x"
